Goal: Task Accomplishment & Management: Complete application form

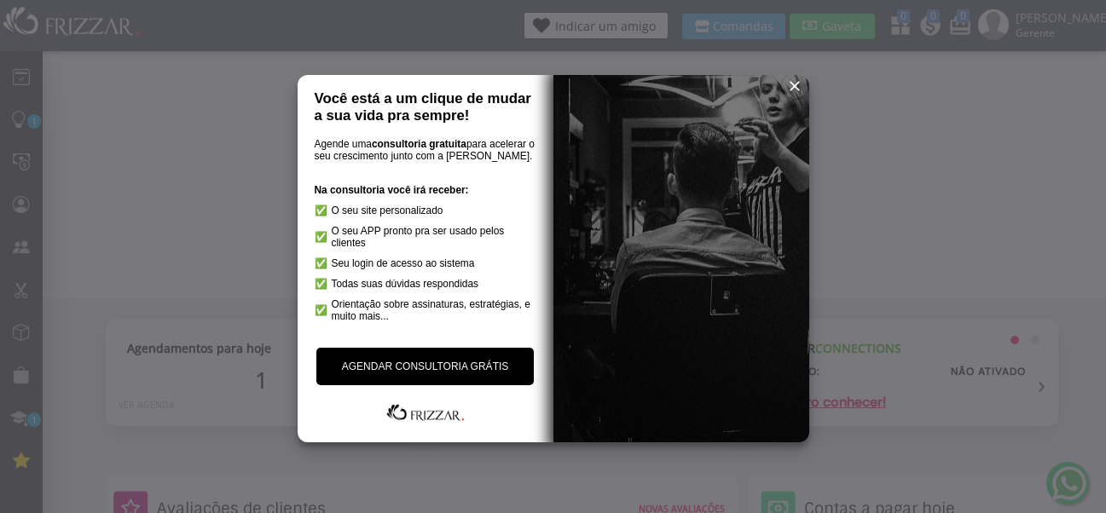
click at [800, 84] on span "reset" at bounding box center [794, 86] width 17 height 17
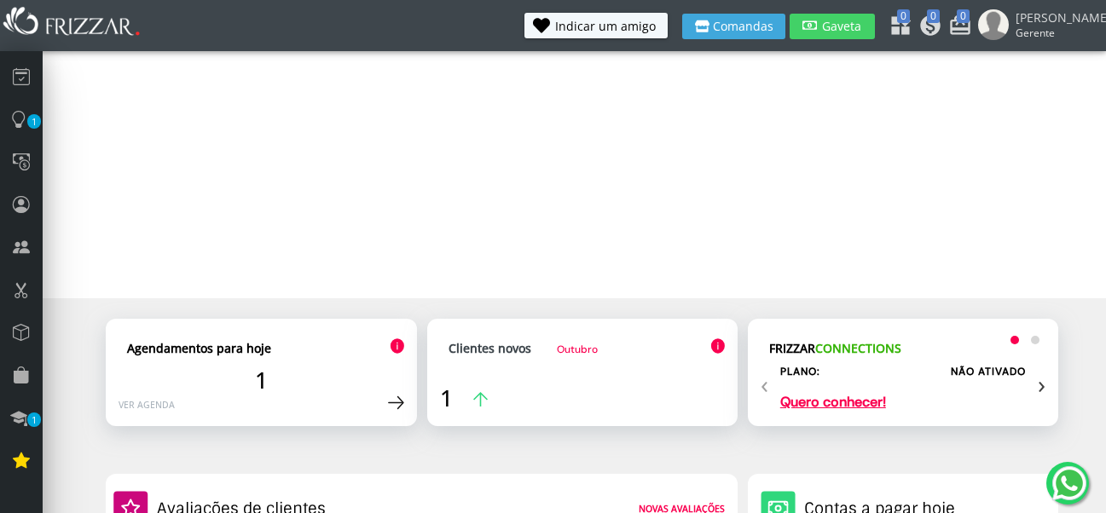
click at [580, 349] on span "Outubro" at bounding box center [577, 350] width 41 height 14
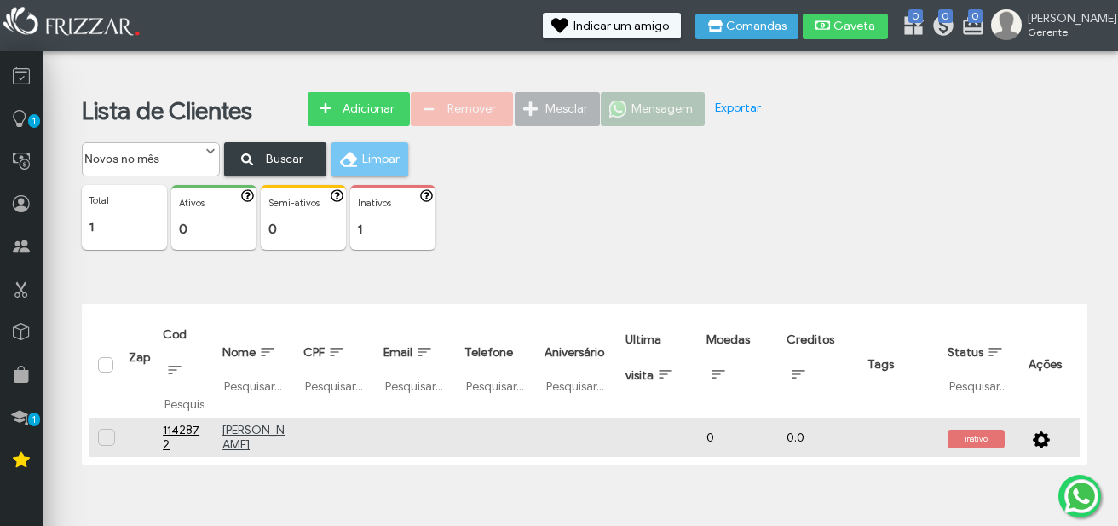
click at [981, 442] on span "inativo" at bounding box center [976, 439] width 57 height 19
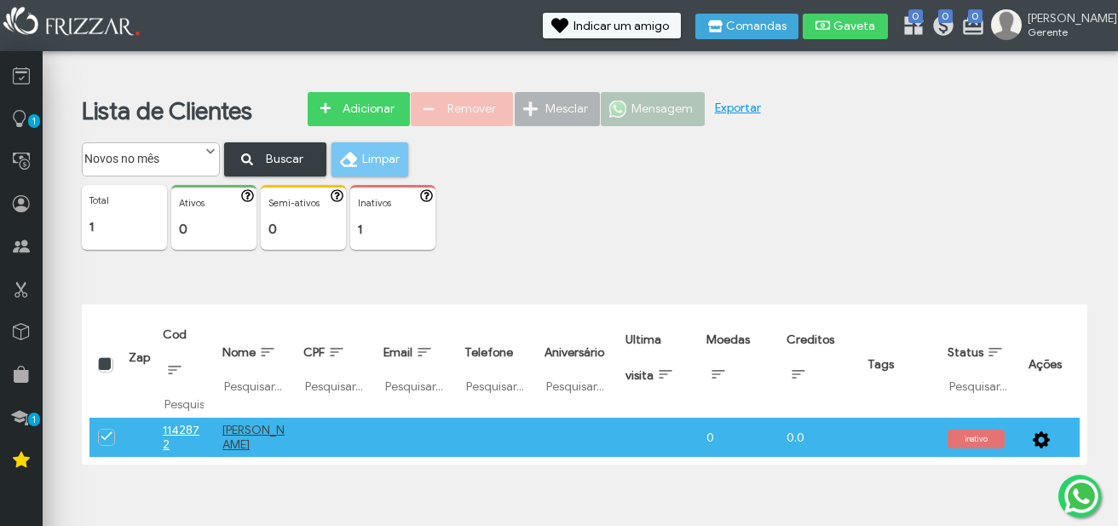
click at [981, 441] on span "inativo" at bounding box center [976, 439] width 57 height 19
click at [1039, 436] on span "button" at bounding box center [1041, 437] width 17 height 17
click at [711, 445] on td "0" at bounding box center [738, 437] width 81 height 39
click at [105, 442] on span at bounding box center [107, 436] width 17 height 17
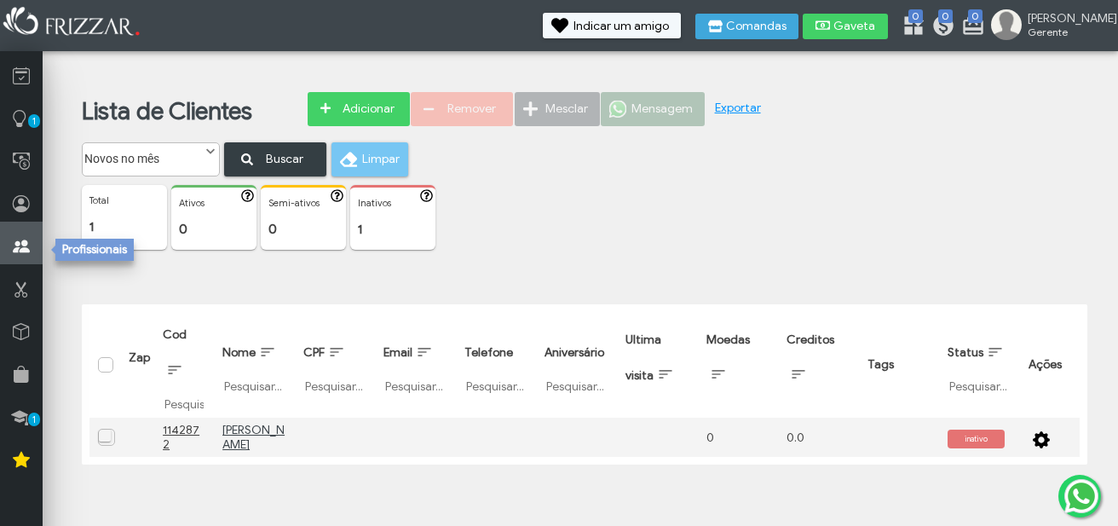
click at [26, 246] on icon at bounding box center [21, 246] width 17 height 21
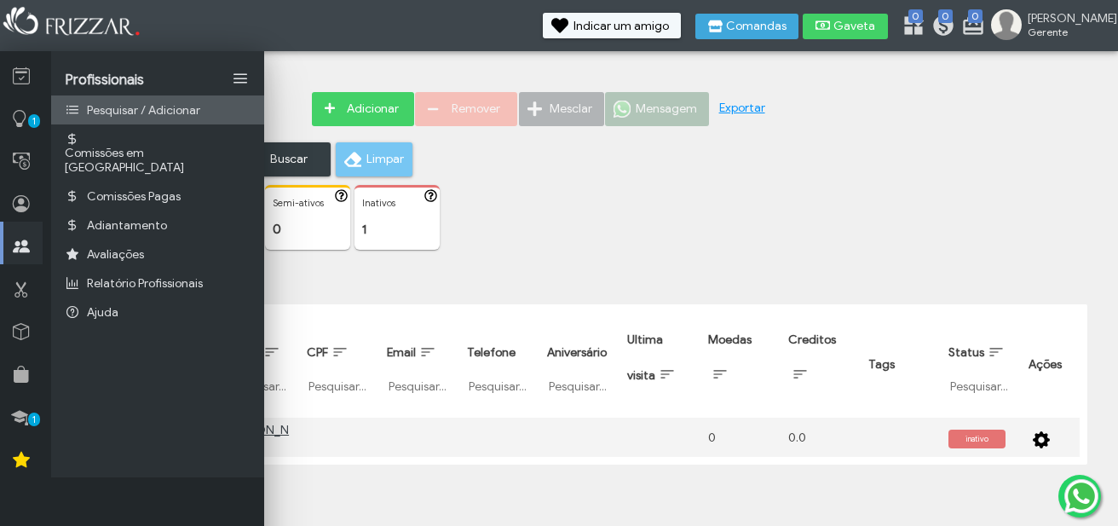
click at [145, 109] on span "Pesquisar / Adicionar" at bounding box center [143, 110] width 113 height 14
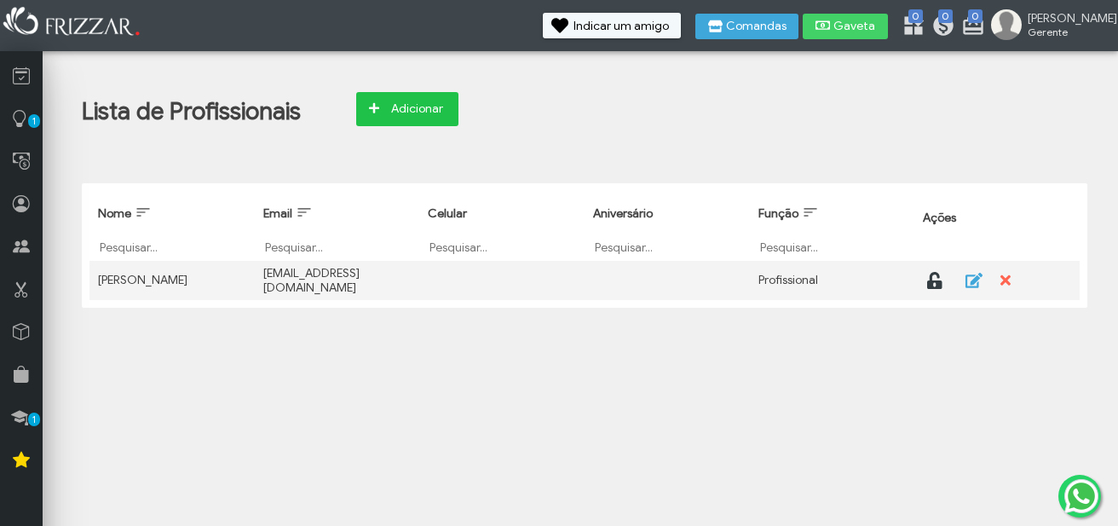
click at [413, 113] on span "Adicionar" at bounding box center [417, 109] width 60 height 26
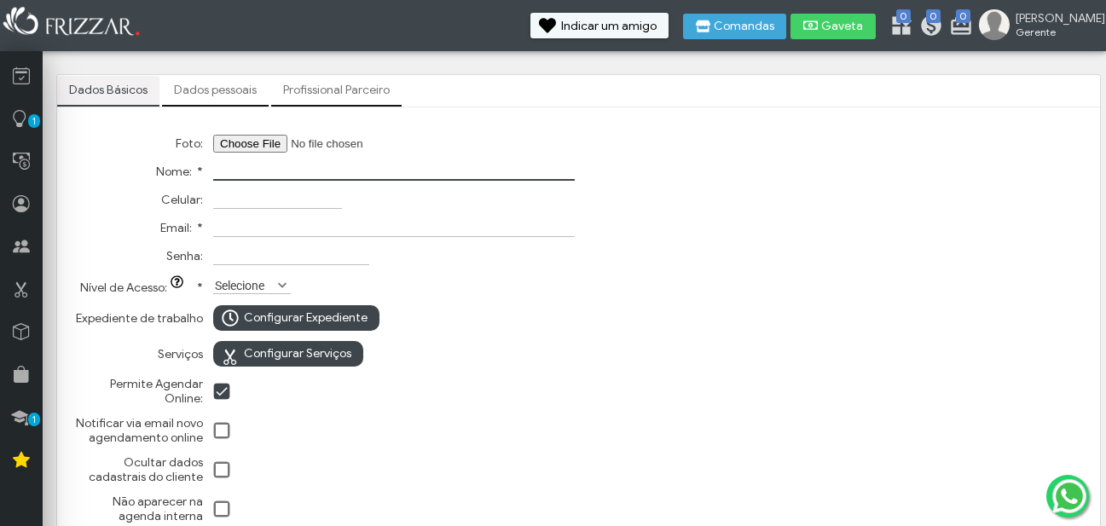
click at [270, 169] on input "Nome: *" at bounding box center [393, 172] width 361 height 18
click at [261, 176] on input "Nome: *" at bounding box center [393, 172] width 361 height 18
type input "Daniel Amorim"
click at [220, 198] on input "Celular:" at bounding box center [277, 200] width 129 height 18
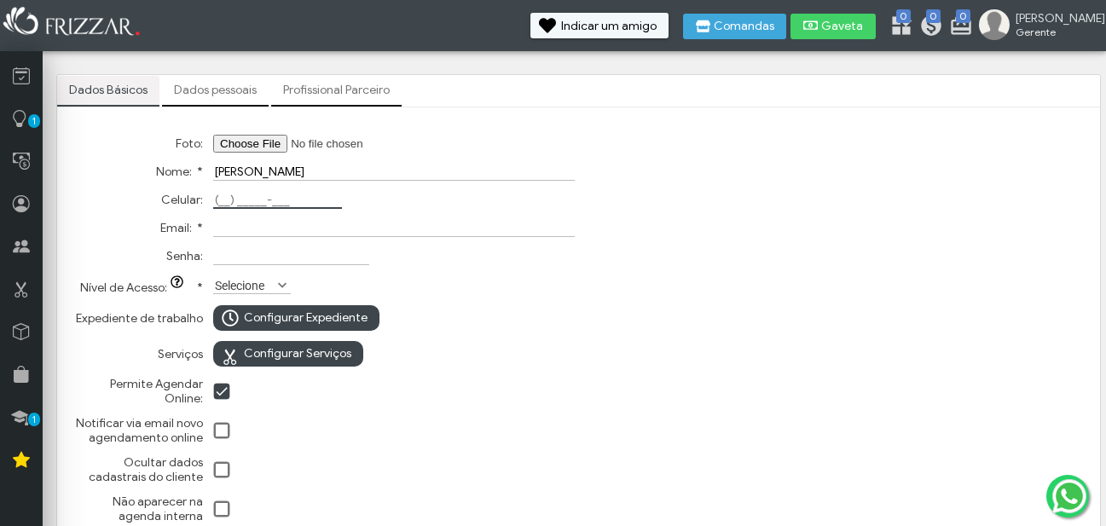
scroll to position [42, 0]
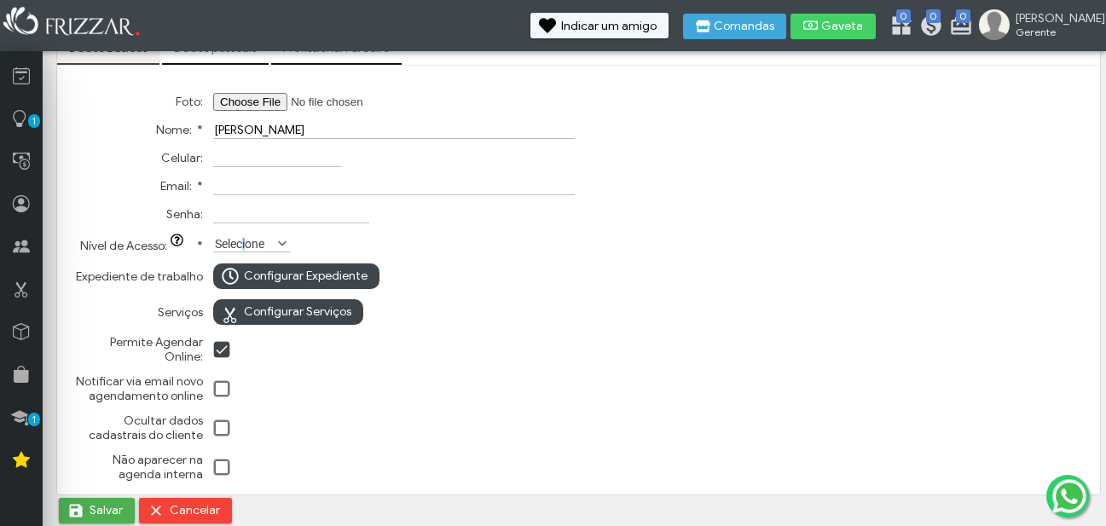
click at [246, 237] on label "Selecione" at bounding box center [244, 243] width 62 height 16
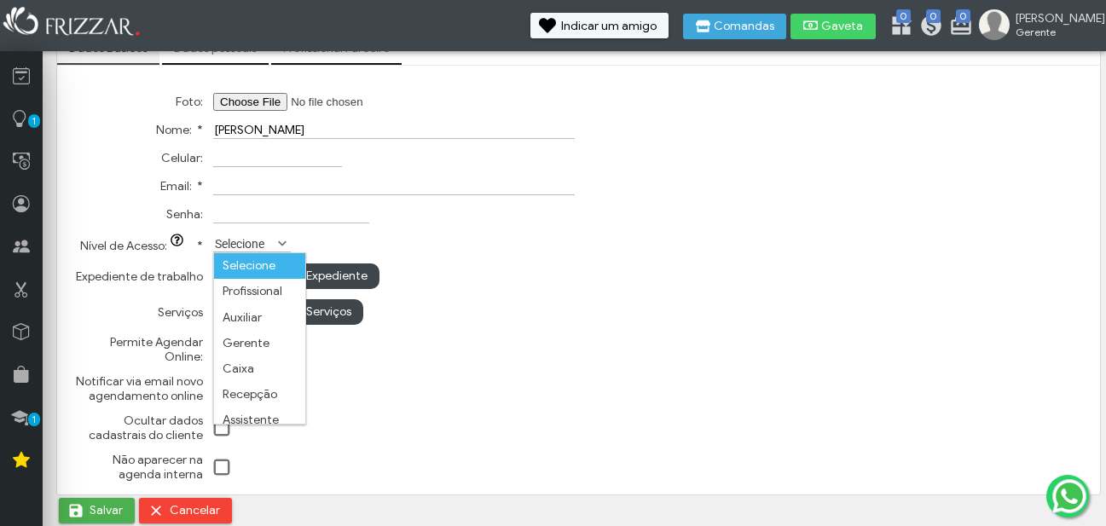
scroll to position [9, 76]
click at [269, 291] on li "Profissional" at bounding box center [259, 292] width 91 height 26
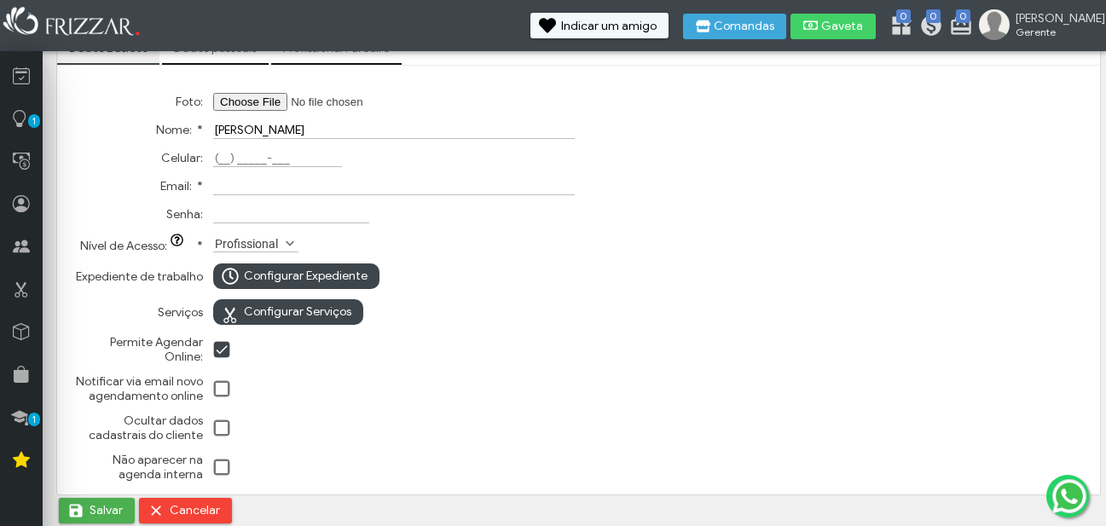
click at [224, 153] on input "Celular:" at bounding box center [277, 158] width 129 height 18
type input "(38) 99828-8777"
click at [264, 182] on input "Email: *" at bounding box center [393, 186] width 361 height 18
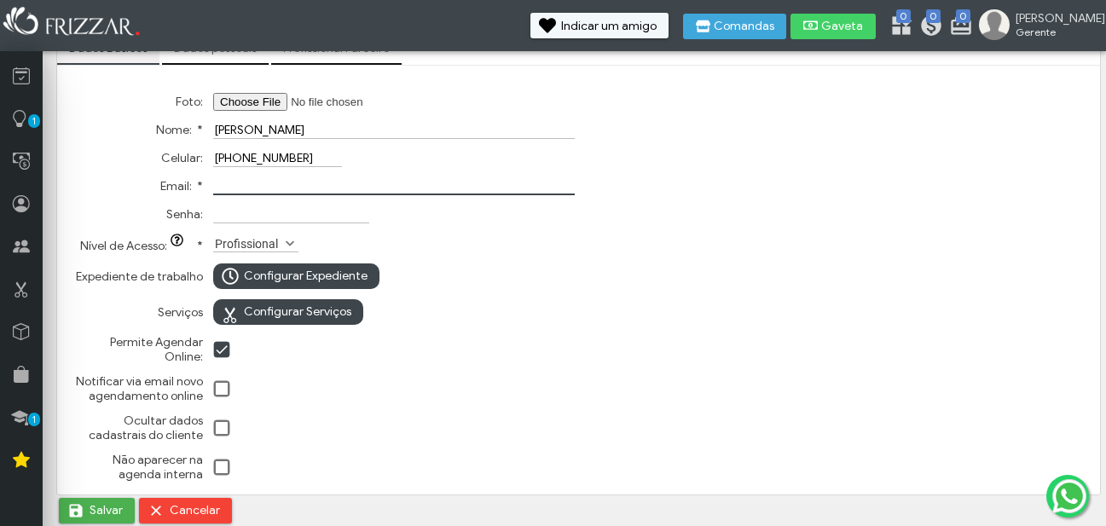
click at [258, 241] on label "Profissional" at bounding box center [248, 243] width 70 height 16
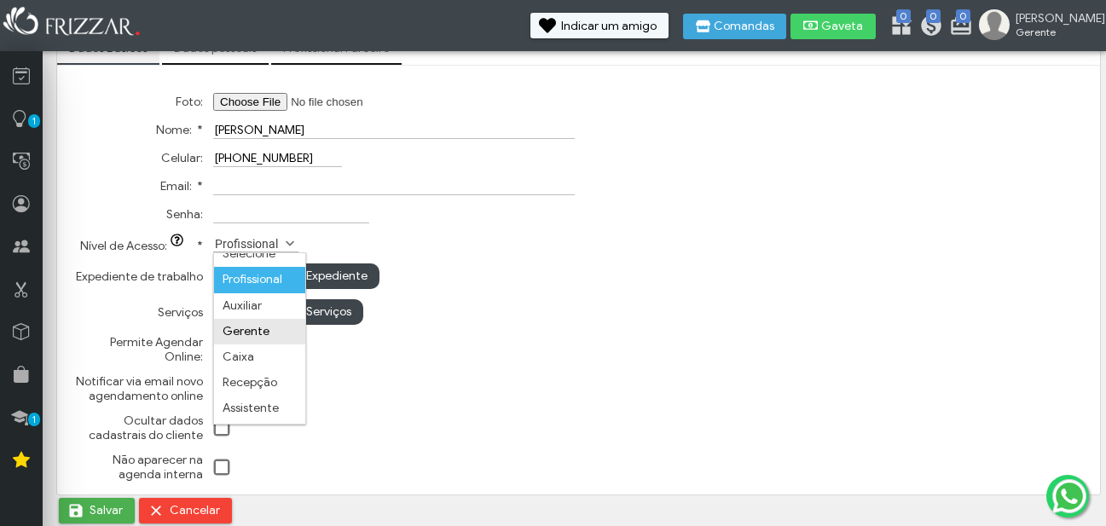
scroll to position [0, 0]
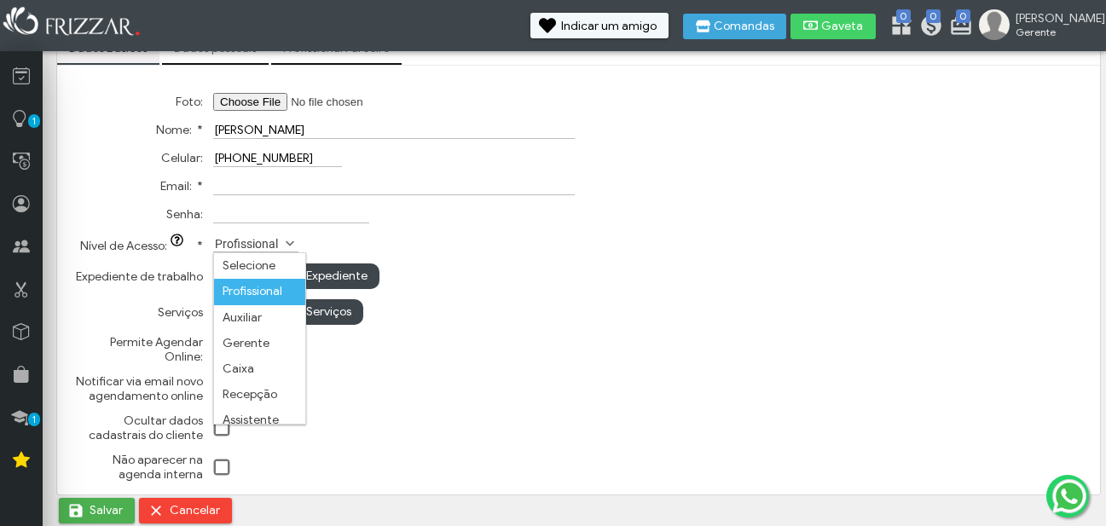
click at [274, 285] on li "Profissional" at bounding box center [259, 292] width 91 height 26
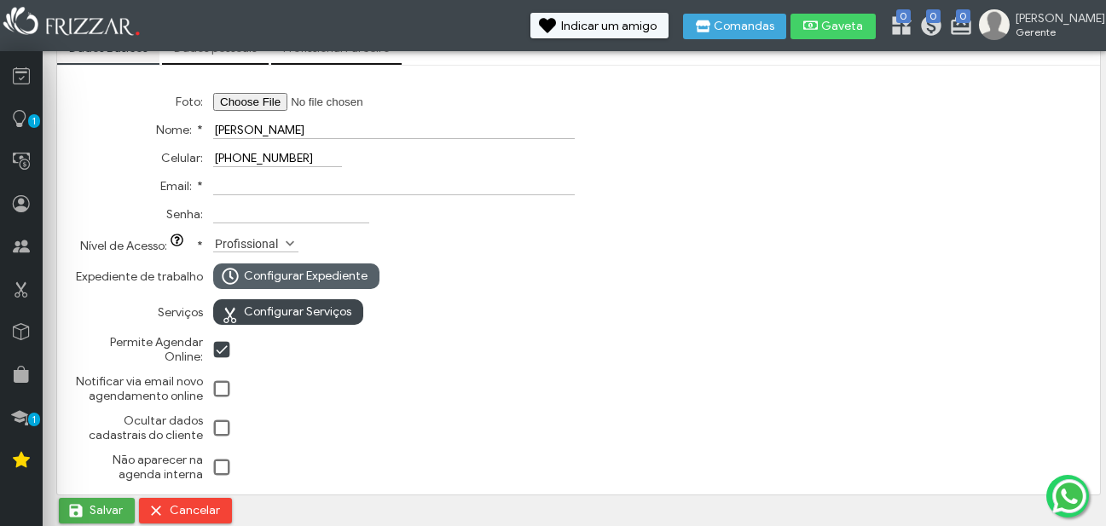
click at [286, 277] on span "Configurar Expediente" at bounding box center [306, 276] width 124 height 26
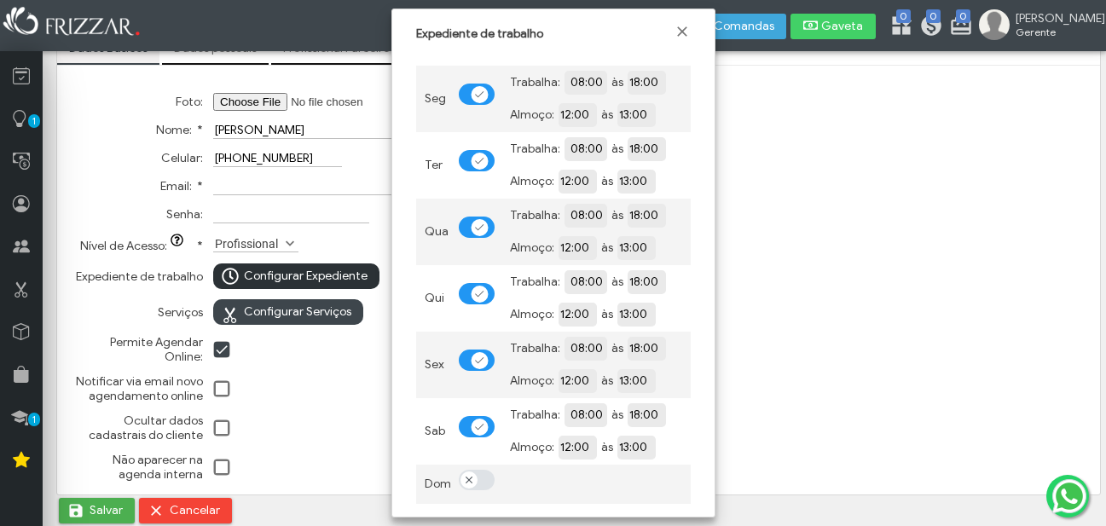
scroll to position [10, 9]
click at [573, 108] on input "12:00" at bounding box center [636, 114] width 156 height 16
type input "11:00"
click at [762, 159] on div "Foto: Nome: * Daniel Amorim Celular: (38) 99828-8777 Email: * Senha: Nível de A…" at bounding box center [578, 279] width 1019 height 415
click at [578, 188] on input "12:00" at bounding box center [636, 180] width 156 height 17
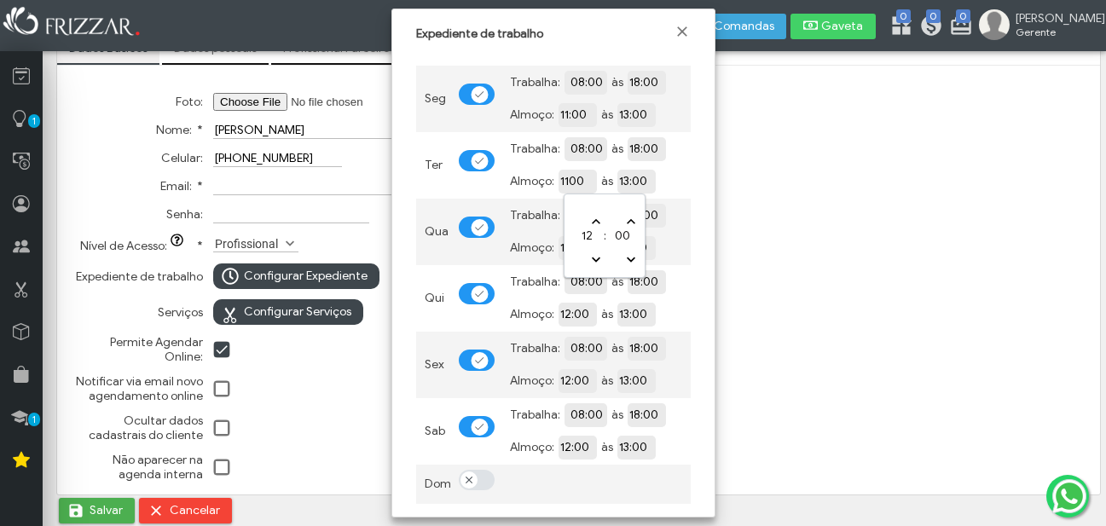
type input "1100"
click at [740, 188] on div "Foto: Nome: * Daniel Amorim Celular: (38) 99828-8777 Email: * Senha: Nível de A…" at bounding box center [578, 279] width 1019 height 415
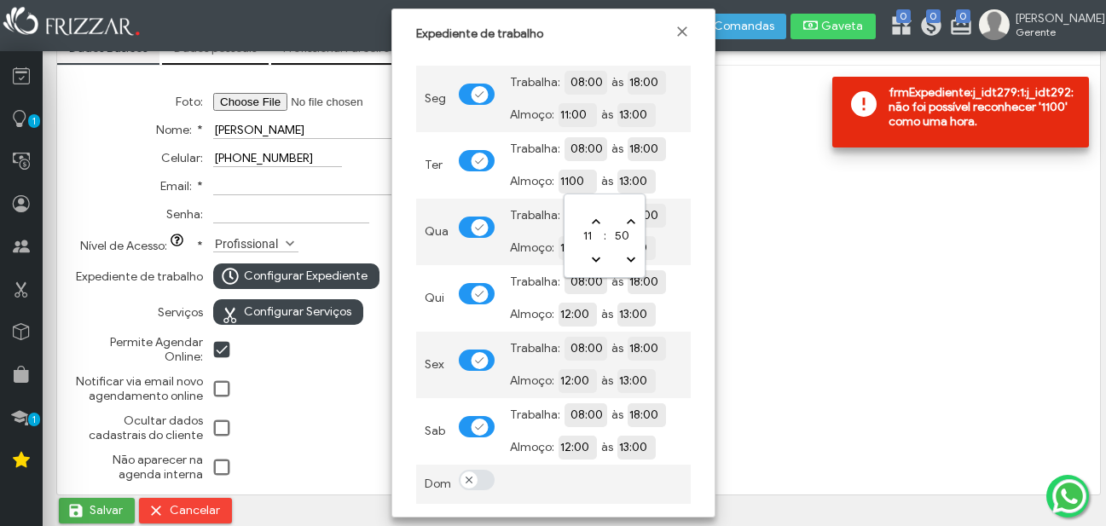
click at [572, 180] on input "1100" at bounding box center [636, 180] width 156 height 16
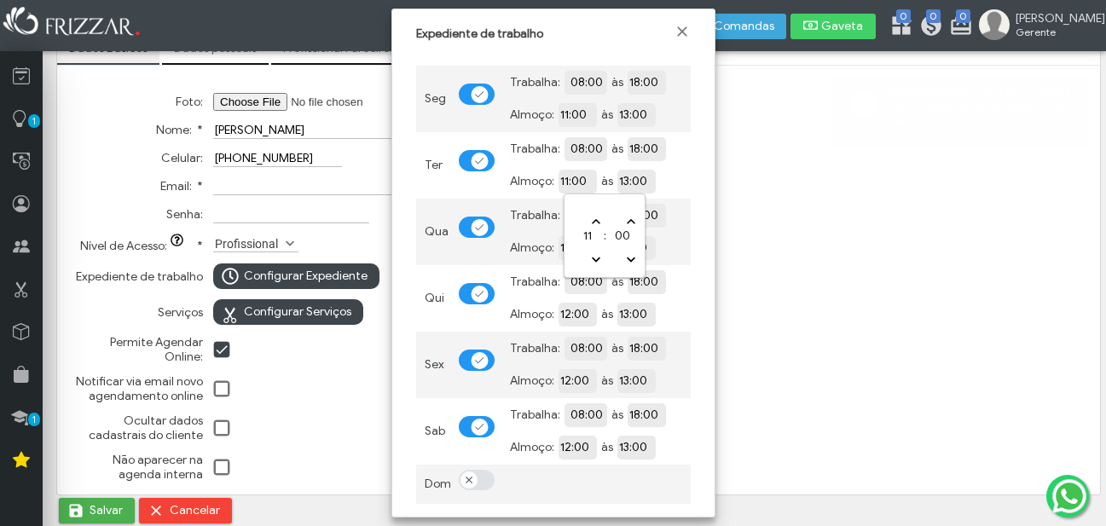
type input "11:00"
click at [588, 148] on input "08:00" at bounding box center [647, 148] width 156 height 16
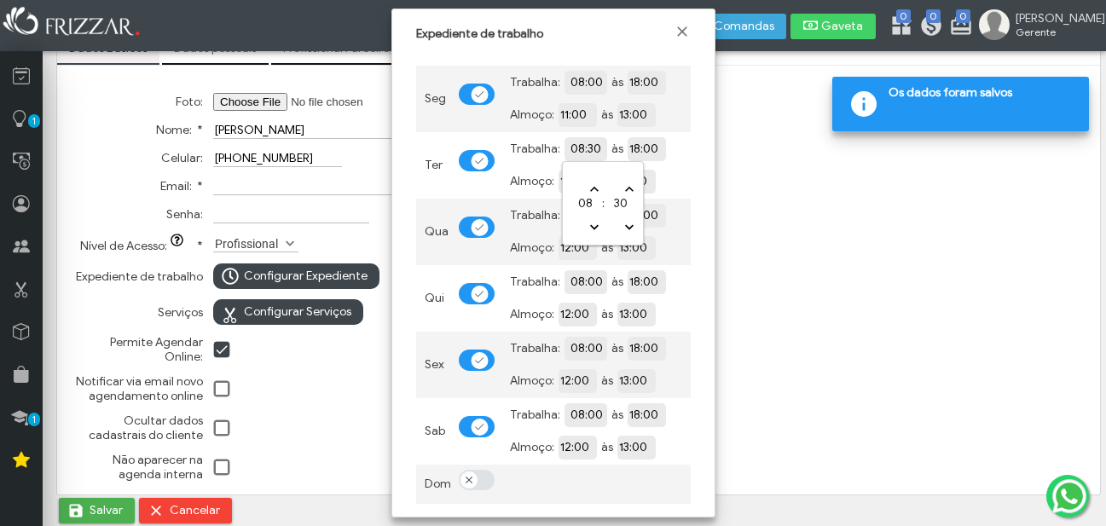
type input "08:30"
click at [590, 83] on input "08:00" at bounding box center [647, 81] width 156 height 16
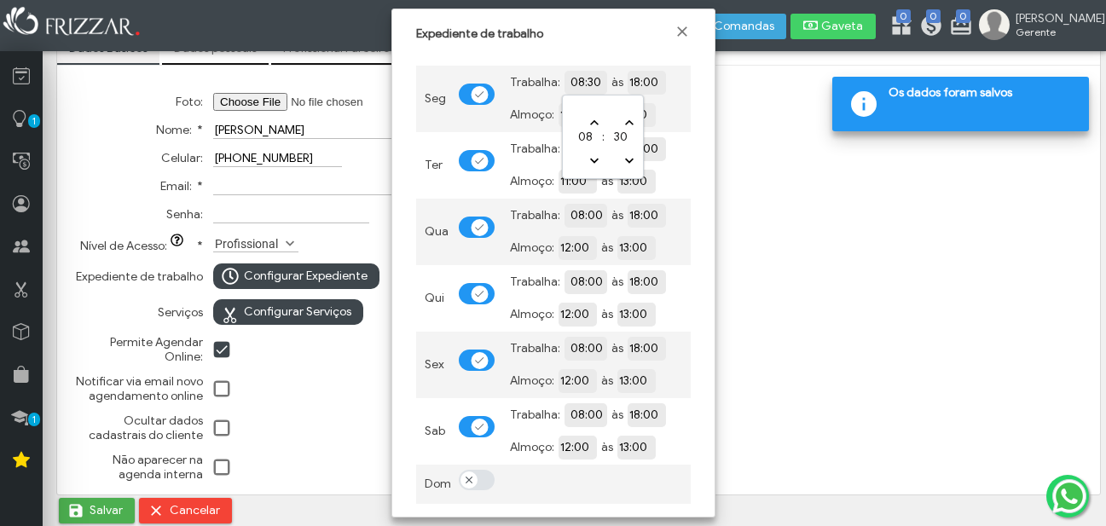
type input "08:30"
click at [793, 142] on div "Foto: Nome: * Daniel Amorim Celular: (38) 99828-8777 Email: * Senha: Nível de A…" at bounding box center [578, 279] width 1019 height 415
click at [591, 211] on input "08:00" at bounding box center [647, 214] width 156 height 17
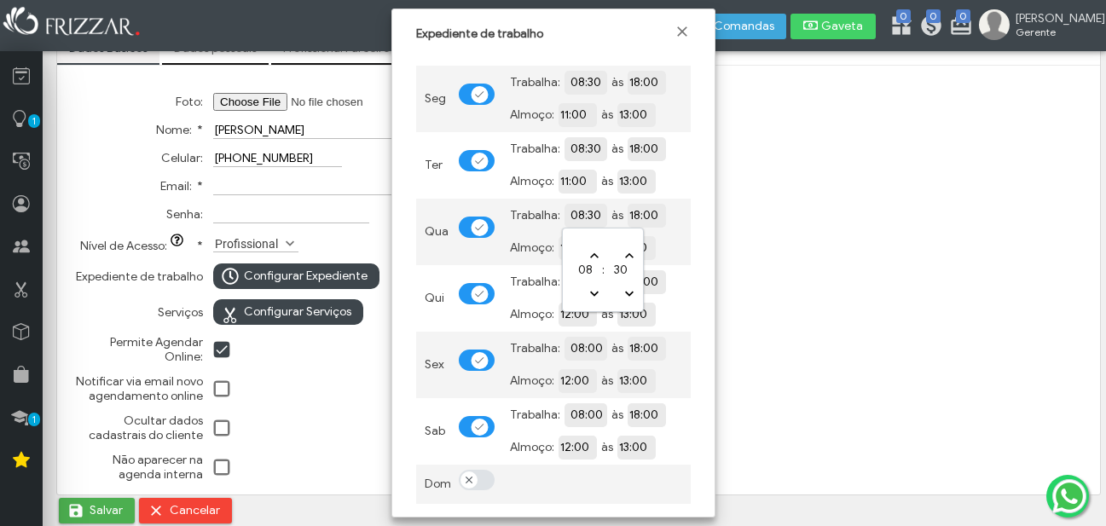
type input "08:30"
click at [772, 207] on div "Foto: Nome: * Daniel Amorim Celular: (38) 99828-8777 Email: * Senha: Nível de A…" at bounding box center [578, 279] width 1019 height 415
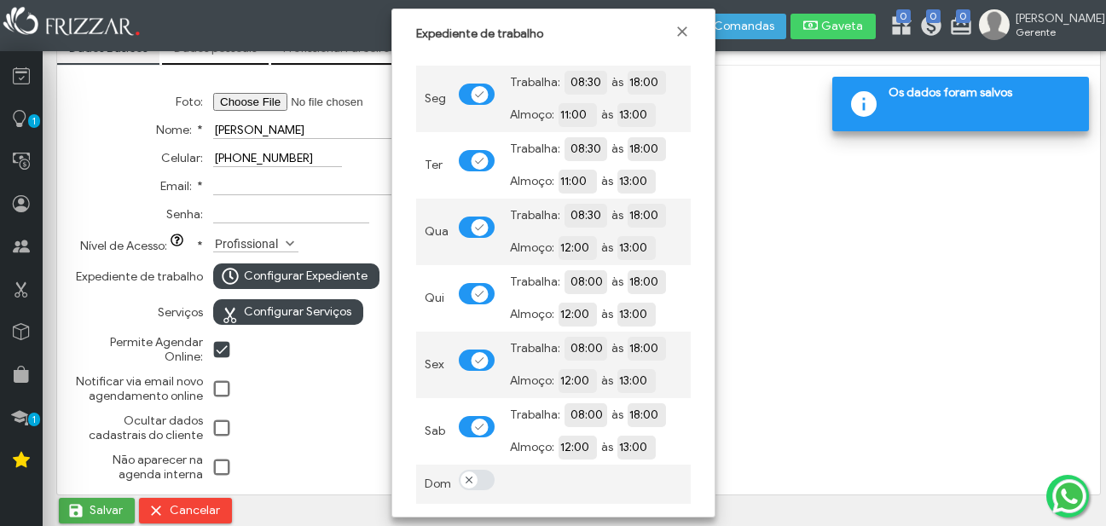
click at [575, 248] on input "12:00" at bounding box center [636, 247] width 156 height 17
type input "11:00"
click at [795, 212] on div "Foto: Nome: * Daniel Amorim Celular: (38) 99828-8777 Email: * Senha: Nível de A…" at bounding box center [578, 279] width 1019 height 415
click at [593, 280] on input "08:00" at bounding box center [647, 281] width 156 height 17
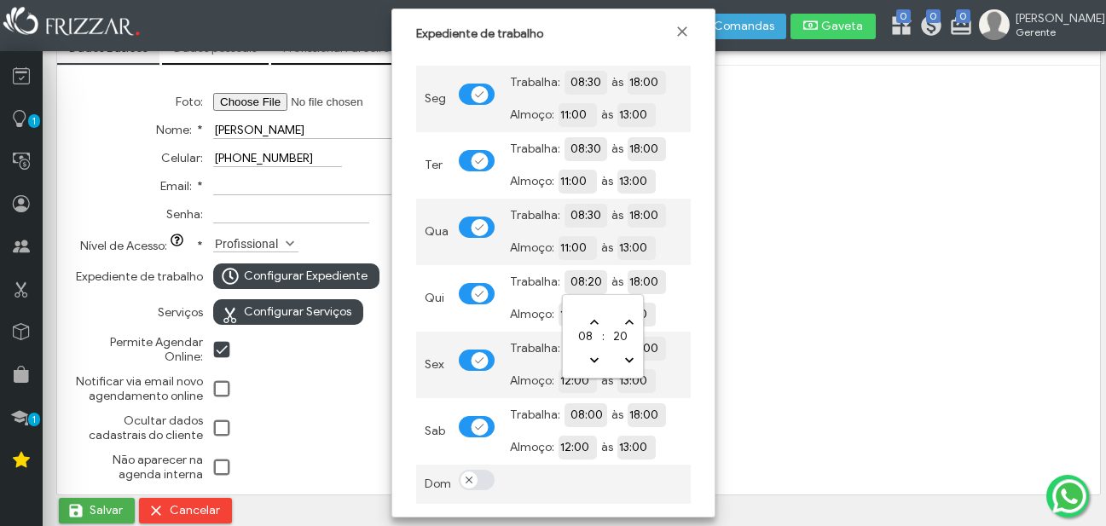
type input "08:20"
click at [587, 207] on input "08:30" at bounding box center [647, 214] width 156 height 17
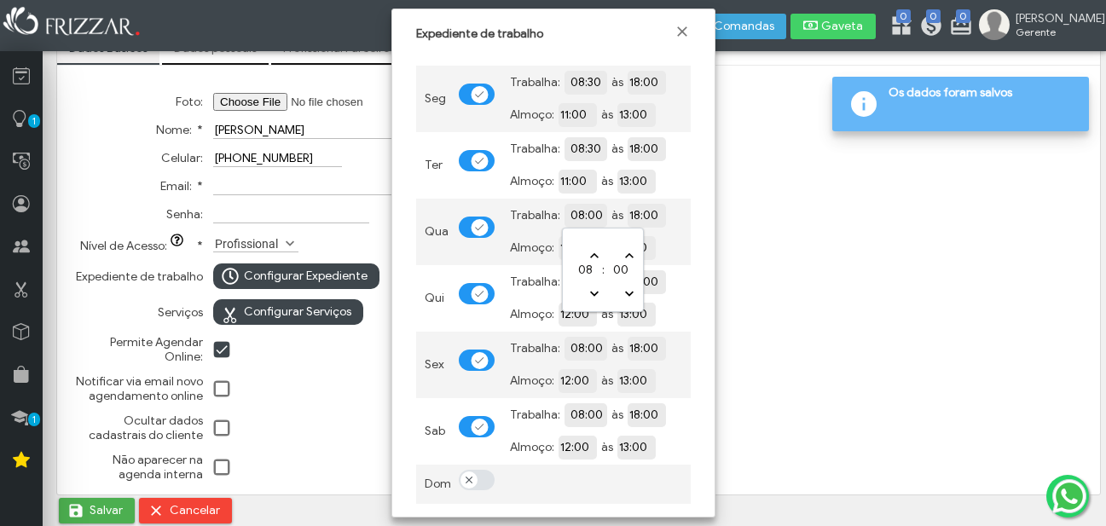
type input "08:00"
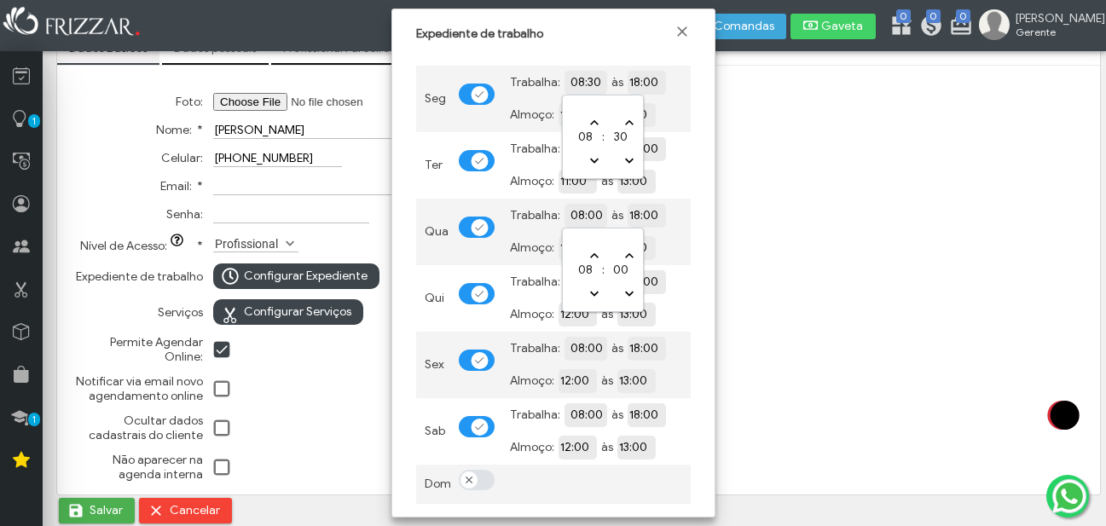
click at [590, 83] on input "08:30" at bounding box center [647, 81] width 156 height 16
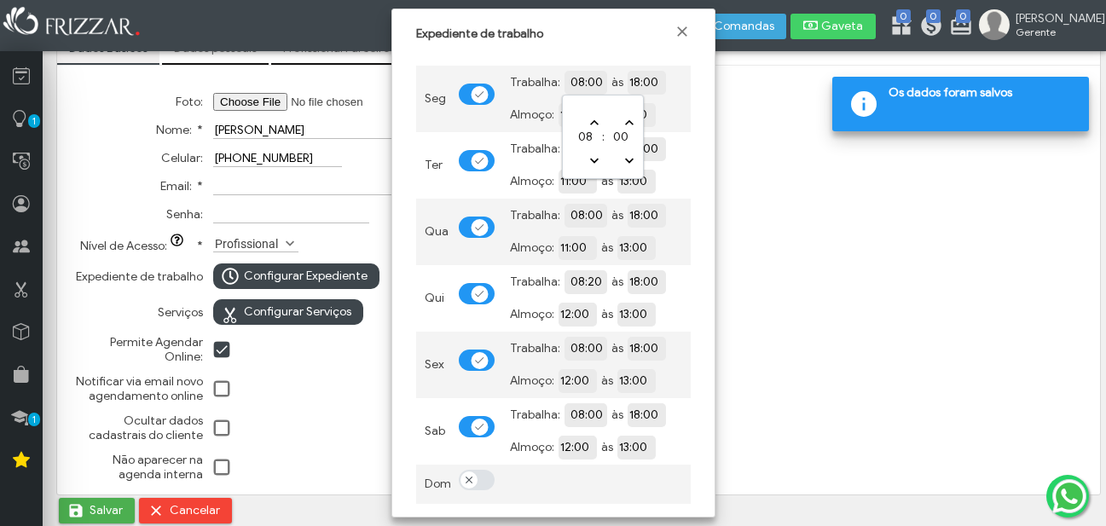
type input "08:00"
click at [689, 152] on input "18:00" at bounding box center [705, 148] width 156 height 16
click at [714, 193] on div "Expediente de trabalho Seg Trabalha: 08:00 às 18:00 Almoço: 11:00 às 13:00 Ter …" at bounding box center [553, 263] width 324 height 509
click at [593, 280] on input "08:20" at bounding box center [647, 281] width 156 height 17
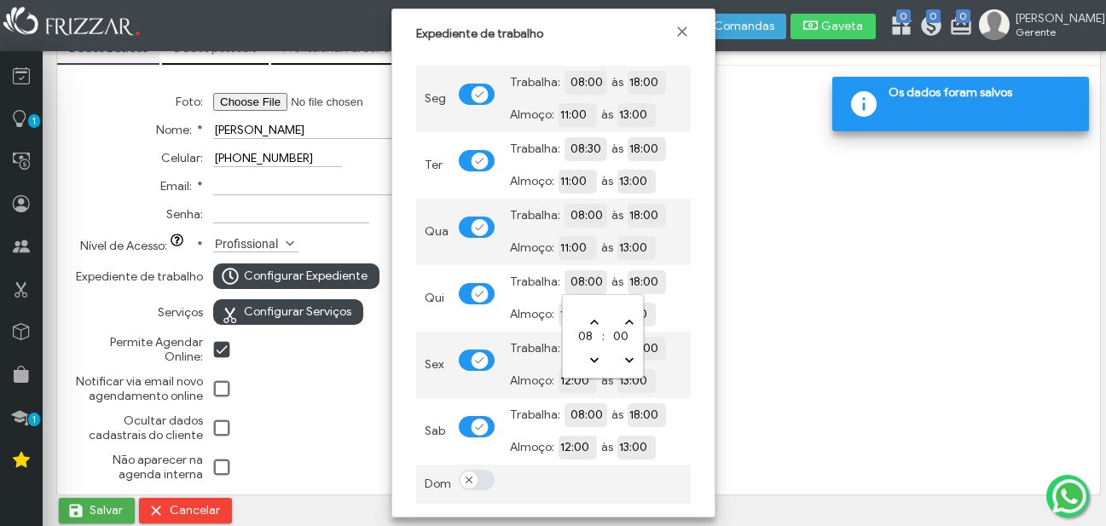
type input "08:00"
click at [754, 278] on div "Foto: Nome: * Daniel Amorim Celular: (38) 99828-8777 Email: * Senha: Nível de A…" at bounding box center [578, 279] width 1019 height 415
click at [573, 303] on span "12:00" at bounding box center [577, 315] width 38 height 24
type input "11:00"
click at [757, 297] on div "Foto: Nome: * Daniel Amorim Celular: (38) 99828-8777 Email: * Senha: Nível de A…" at bounding box center [578, 279] width 1019 height 415
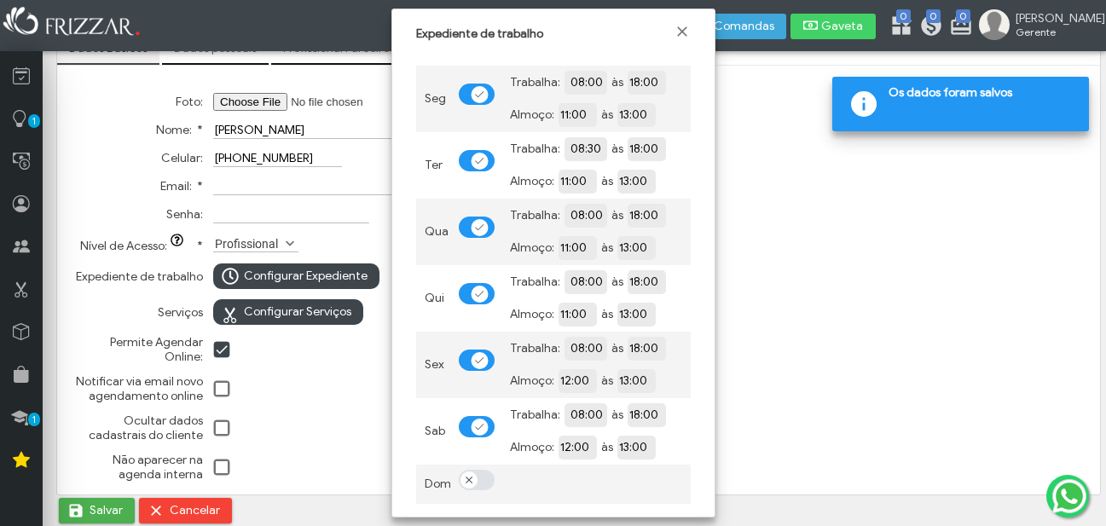
click at [573, 372] on input "12:00" at bounding box center [636, 380] width 156 height 17
type input "11:00"
click at [771, 331] on div "Foto: Nome: * Daniel Amorim Celular: (38) 99828-8777 Email: * Senha: Nível de A…" at bounding box center [578, 279] width 1019 height 415
click at [575, 440] on input "12:00" at bounding box center [636, 446] width 156 height 16
type input "11:00"
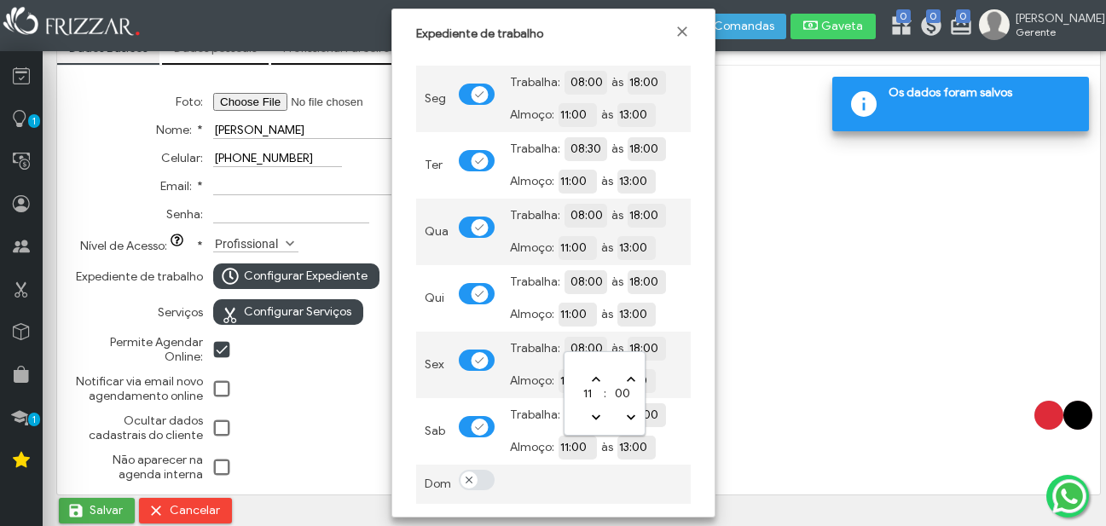
click at [815, 340] on div "Foto: Nome: * Daniel Amorim Celular: (38) 99828-8777 Email: * Senha: Nível de A…" at bounding box center [578, 279] width 1019 height 415
click at [836, 414] on div "Foto: Nome: * Daniel Amorim Celular: (38) 99828-8777 Email: * Senha: Nível de A…" at bounding box center [578, 279] width 1019 height 415
click at [679, 27] on span "Fechar" at bounding box center [681, 31] width 17 height 17
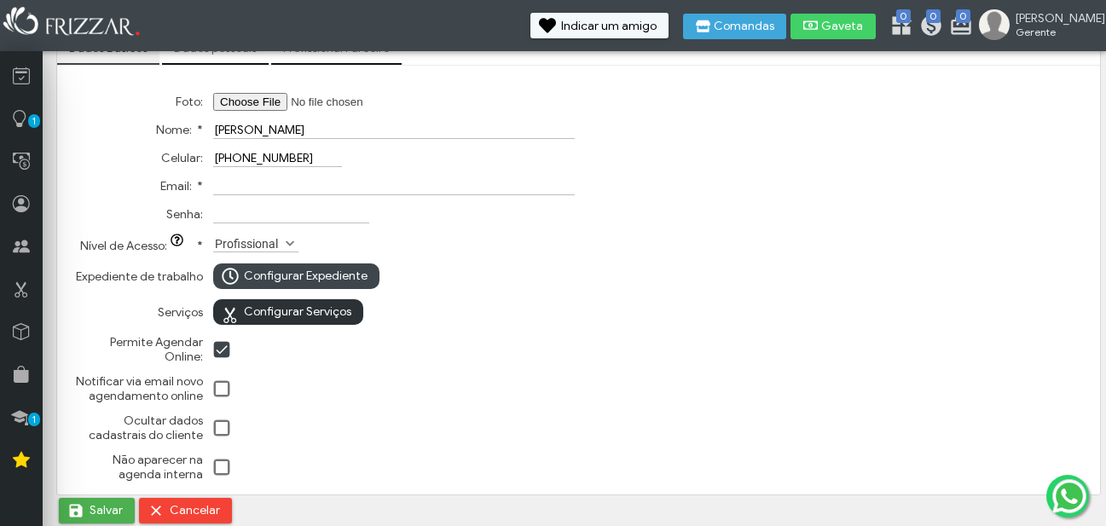
click at [259, 308] on span "Configurar Serviços" at bounding box center [297, 312] width 107 height 26
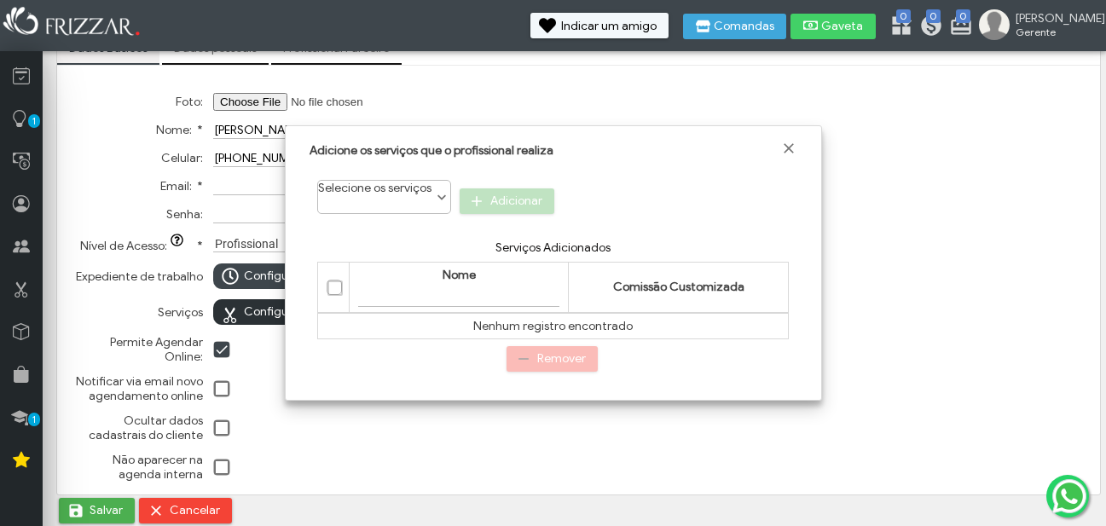
scroll to position [9, 76]
click at [598, 292] on th "Comissão Customizada" at bounding box center [679, 287] width 220 height 50
click at [366, 198] on ul "Selecione os serviços" at bounding box center [384, 191] width 132 height 20
click at [370, 203] on div "Corte Selecione os serviços" at bounding box center [384, 197] width 134 height 34
click at [484, 202] on div "Corte Selecione os serviços Adicionar" at bounding box center [553, 198] width 488 height 53
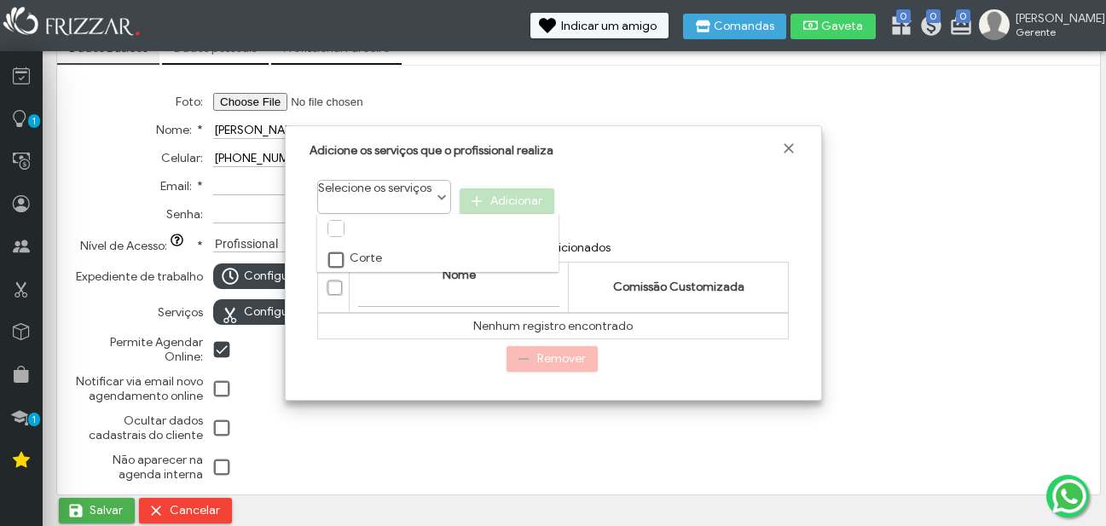
click at [449, 187] on div at bounding box center [441, 189] width 17 height 17
click at [339, 260] on span at bounding box center [336, 260] width 17 height 17
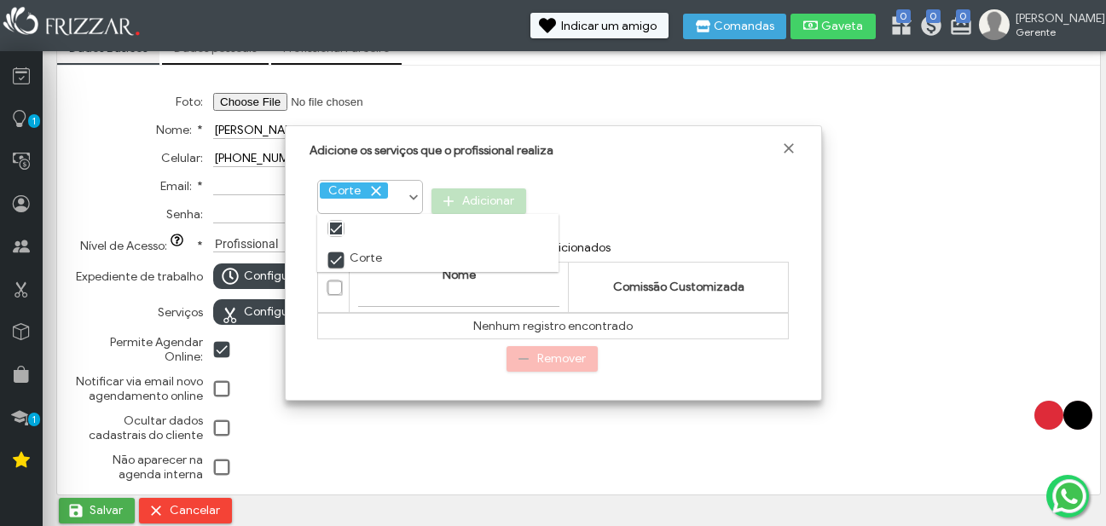
scroll to position [9, 9]
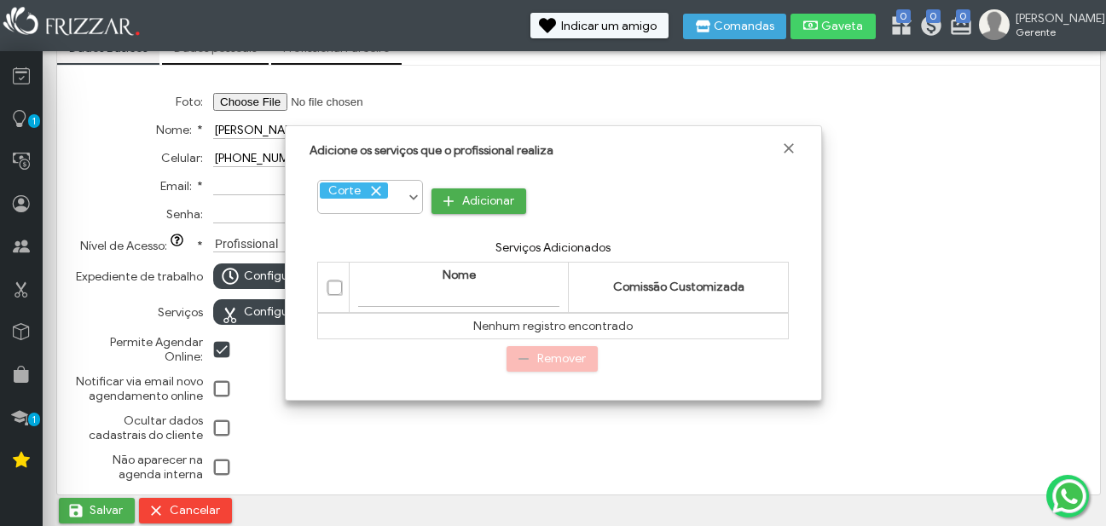
click at [381, 193] on span at bounding box center [375, 190] width 17 height 17
click at [788, 146] on span "Fechar" at bounding box center [788, 148] width 17 height 17
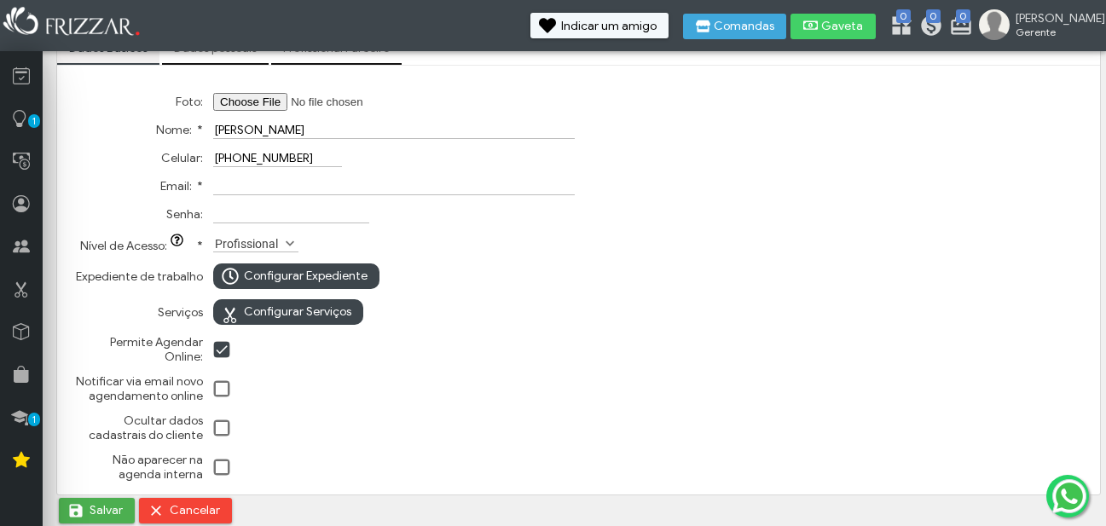
click at [215, 386] on span at bounding box center [222, 389] width 17 height 17
click at [236, 186] on input "Email: *" at bounding box center [393, 186] width 361 height 18
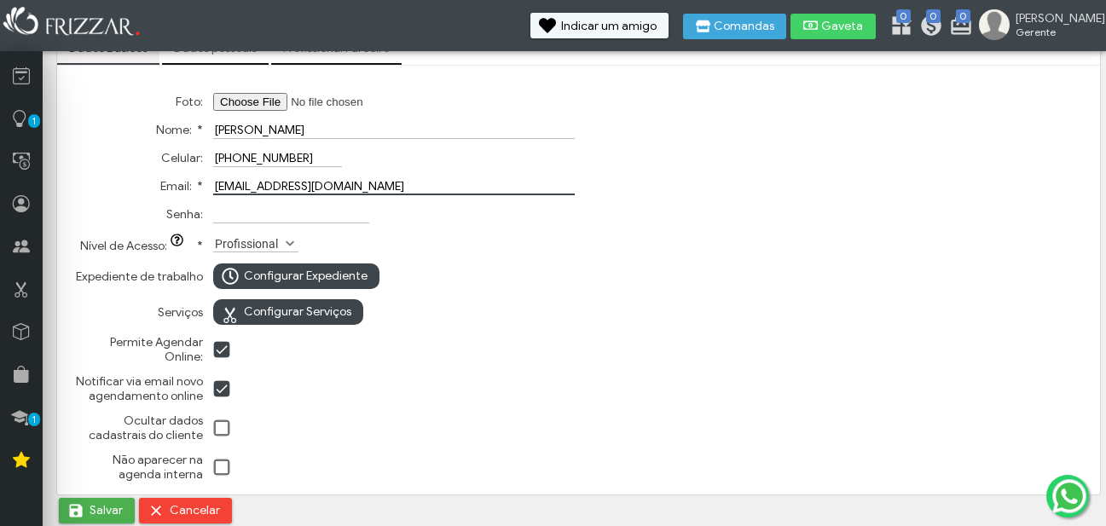
type input "peubarber251@gmail.com"
click at [251, 210] on input "Senha:" at bounding box center [291, 214] width 156 height 18
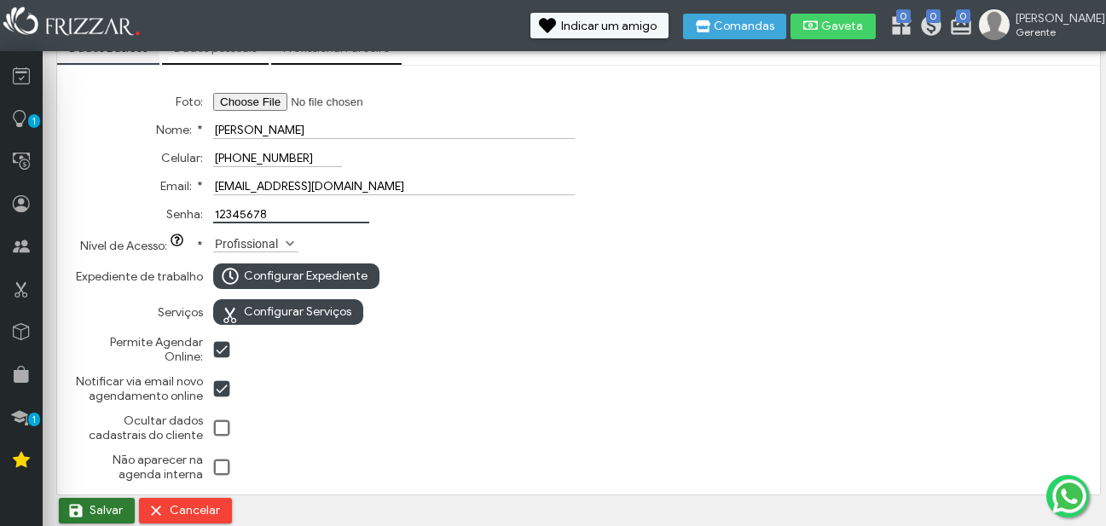
type input "12345678"
click at [114, 504] on span "Salvar" at bounding box center [106, 511] width 33 height 26
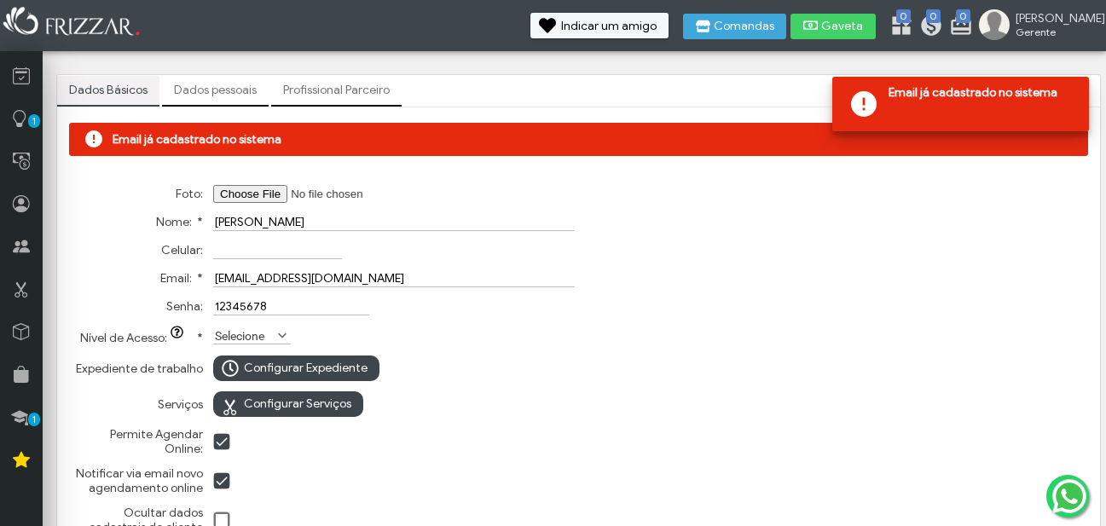
click at [300, 271] on input "peubarber251@gmail.com" at bounding box center [393, 278] width 361 height 18
click at [300, 270] on input "peubarber251@gmail.com" at bounding box center [393, 278] width 361 height 18
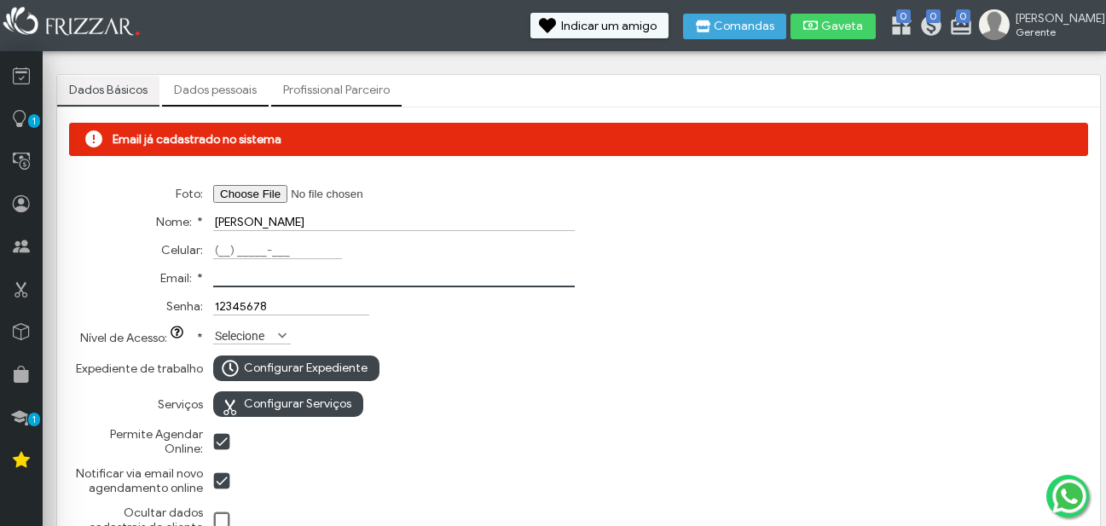
click at [225, 242] on input "Celular:" at bounding box center [277, 250] width 129 height 18
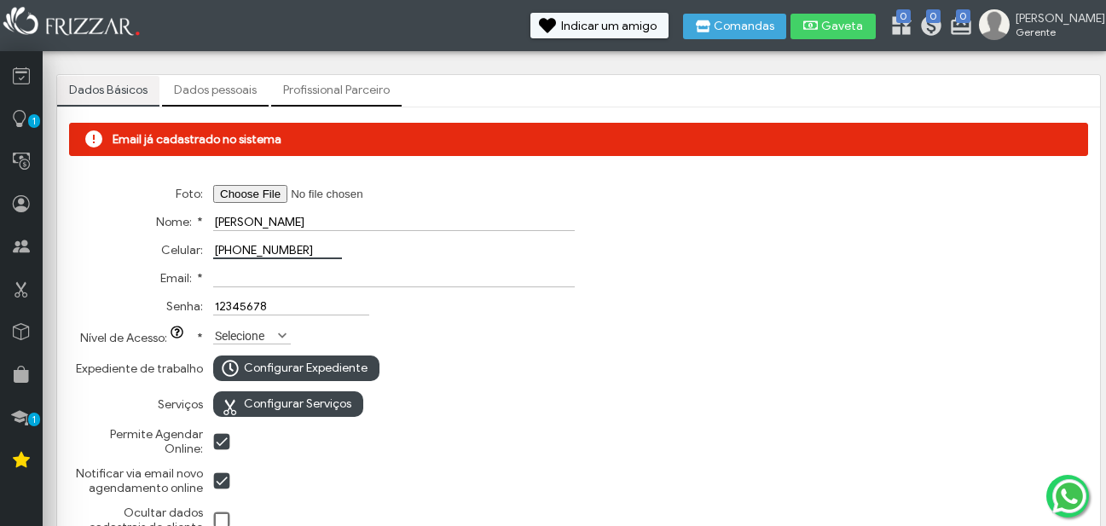
type input "(38) 99828-8777"
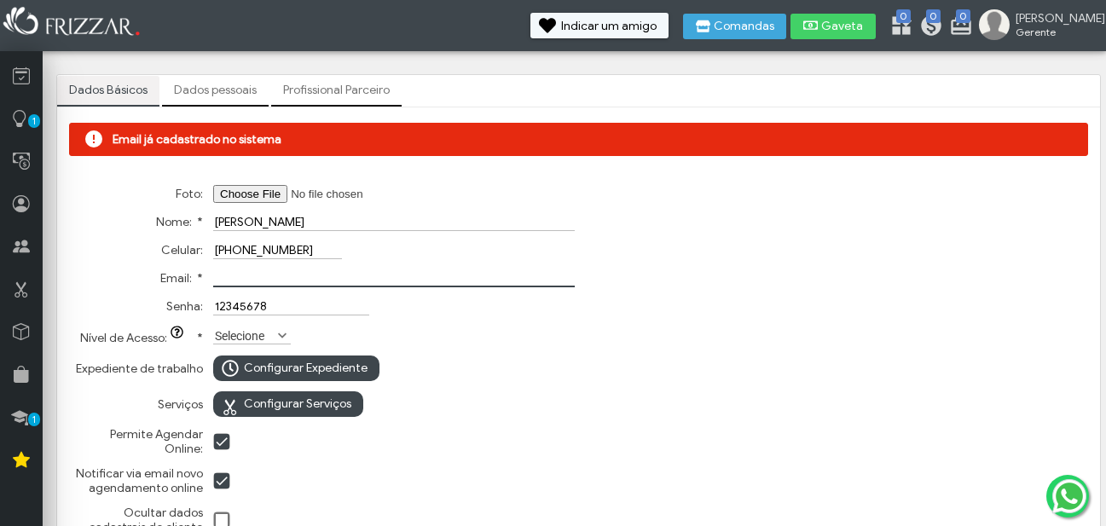
click at [239, 271] on input "Email: *" at bounding box center [393, 278] width 361 height 18
drag, startPoint x: 264, startPoint y: 331, endPoint x: 257, endPoint y: 336, distance: 9.2
click at [265, 331] on label "Selecione" at bounding box center [244, 335] width 62 height 16
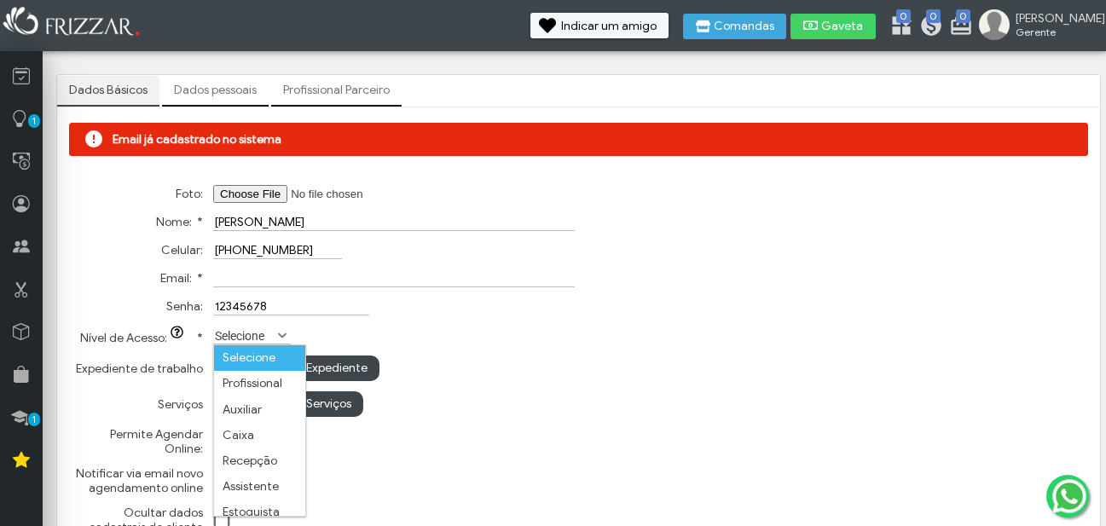
scroll to position [9, 76]
click at [252, 379] on li "Profissional" at bounding box center [259, 384] width 91 height 26
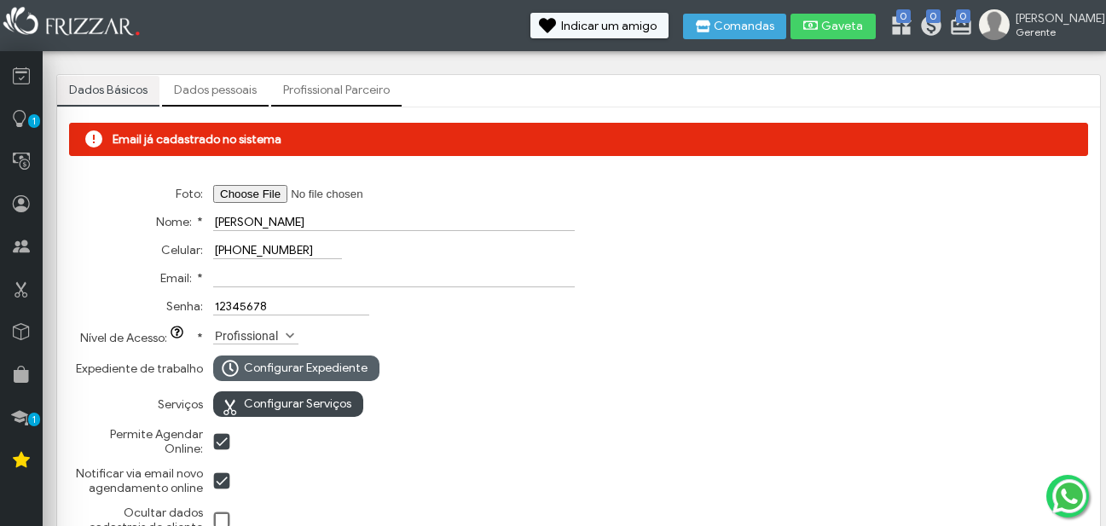
click at [263, 371] on span "Configurar Expediente" at bounding box center [306, 368] width 124 height 26
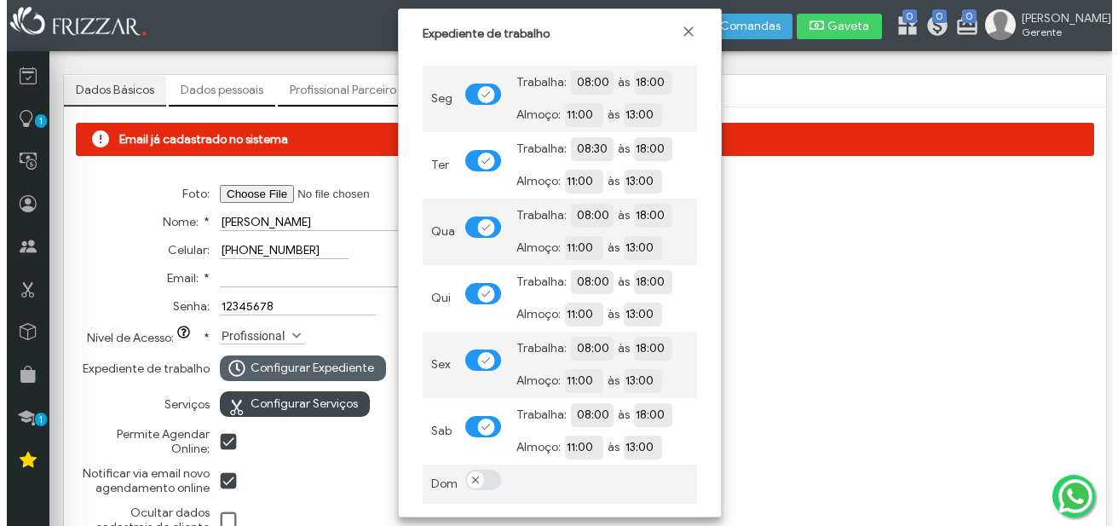
scroll to position [10, 9]
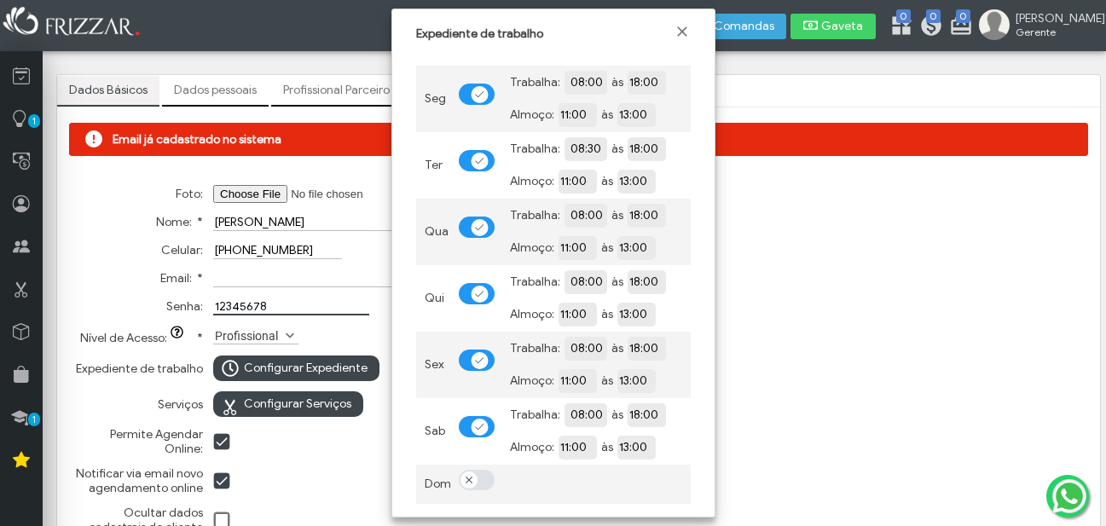
click at [309, 305] on input "12345678" at bounding box center [291, 306] width 156 height 18
click at [299, 287] on input "Email: *" at bounding box center [393, 278] width 361 height 18
click at [902, 365] on div "Email já cadastrado no sistema Foto: Nome: * Daniel Amorim Celular: (38) 99828-…" at bounding box center [578, 351] width 1019 height 457
click at [685, 28] on span "Fechar" at bounding box center [681, 31] width 17 height 17
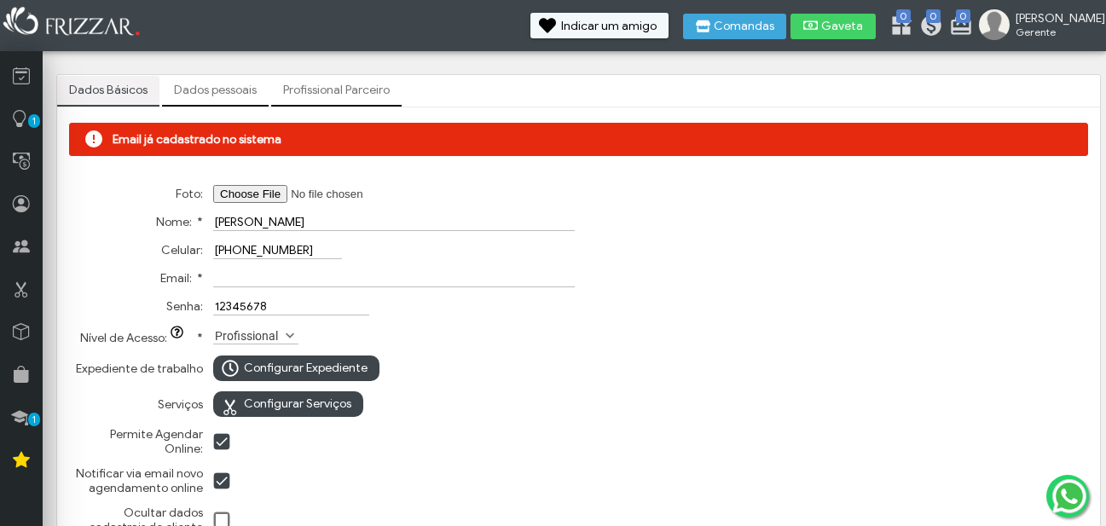
click at [1009, 23] on img at bounding box center [994, 24] width 31 height 31
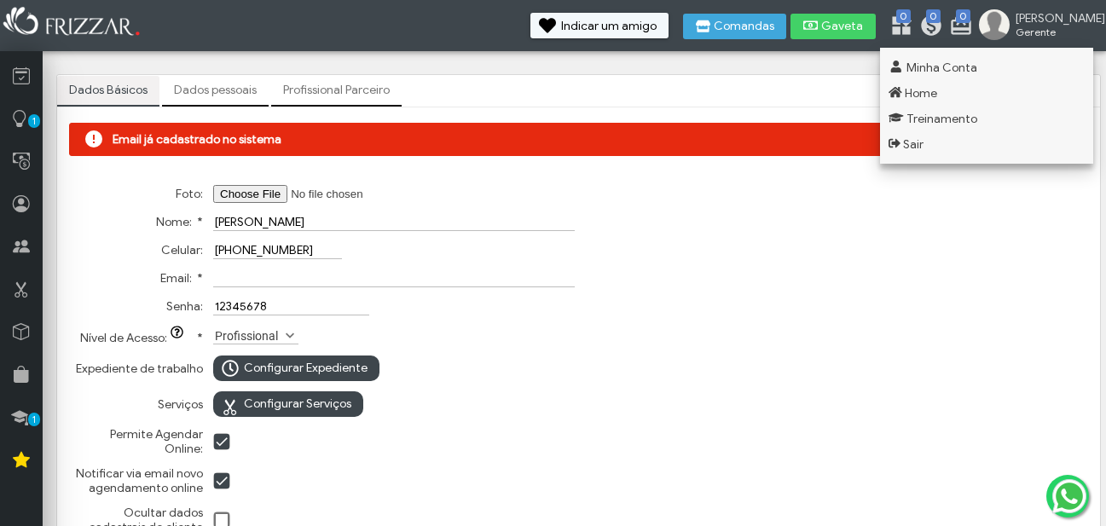
click at [627, 240] on div "Email já cadastrado no sistema Foto: Nome: * Daniel Amorim Celular: (38) 99828-…" at bounding box center [578, 351] width 1019 height 457
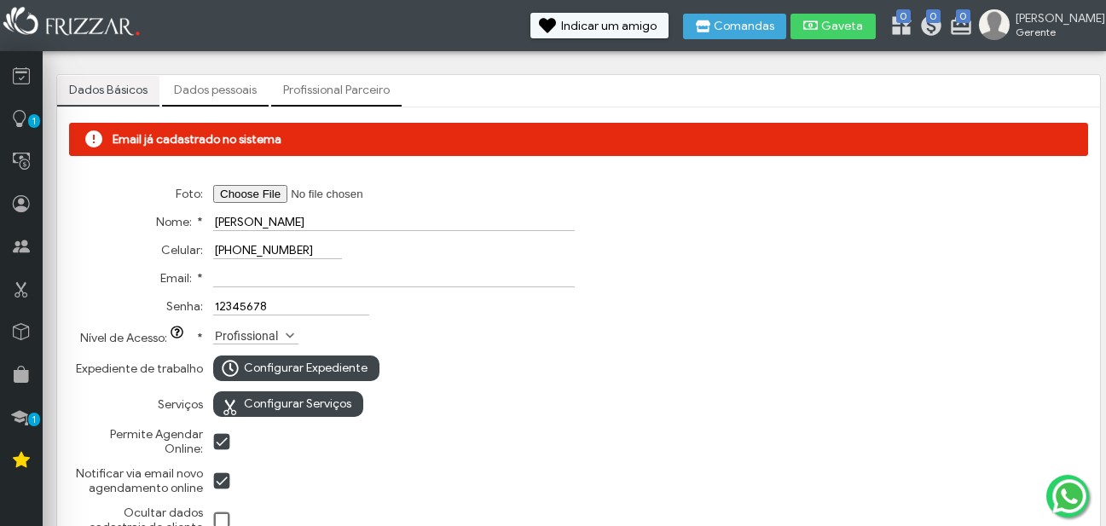
click at [349, 85] on link "Profissional Parceiro" at bounding box center [336, 90] width 130 height 29
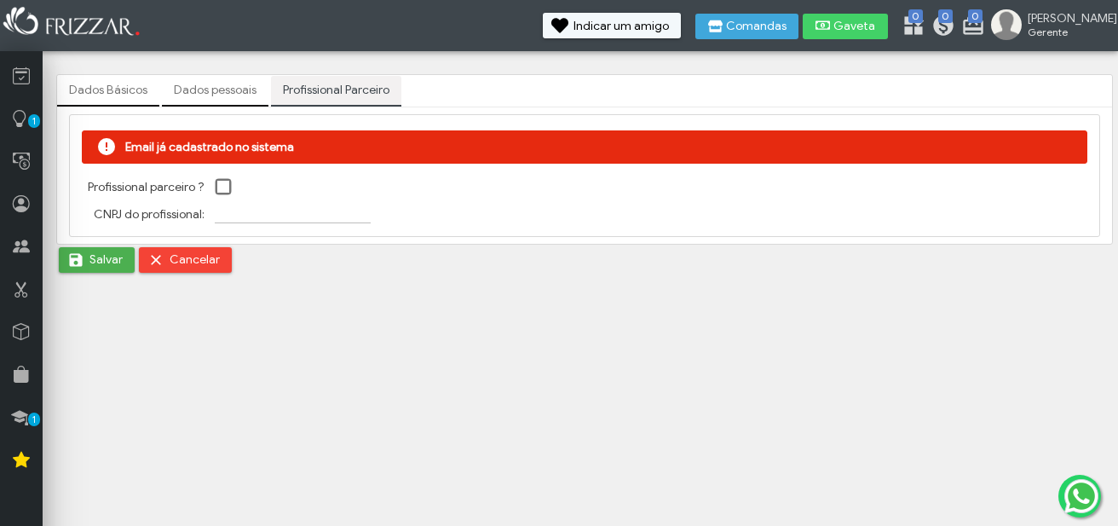
click at [122, 90] on link "Dados Básicos" at bounding box center [108, 90] width 102 height 29
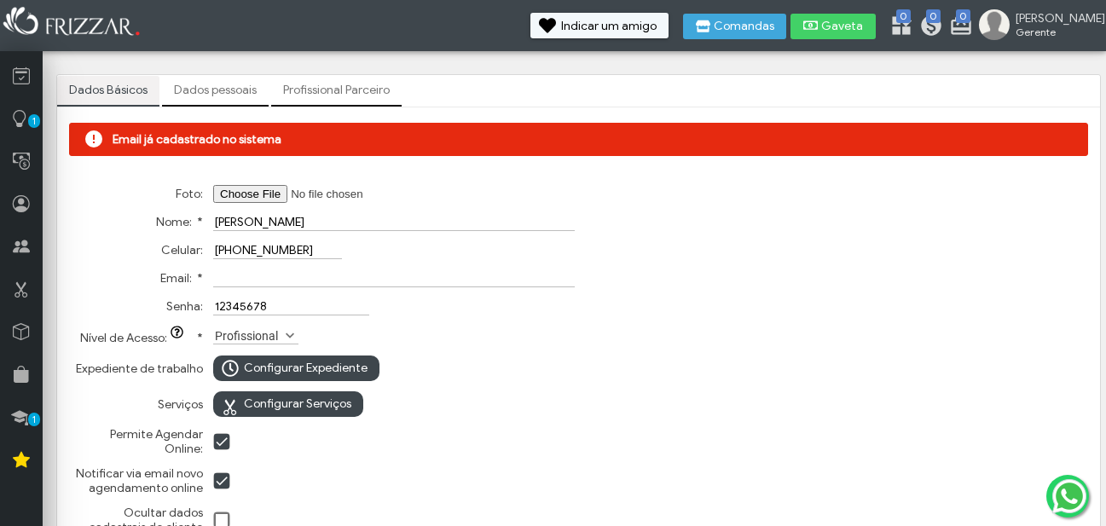
click at [205, 95] on link "Dados pessoais" at bounding box center [215, 90] width 107 height 29
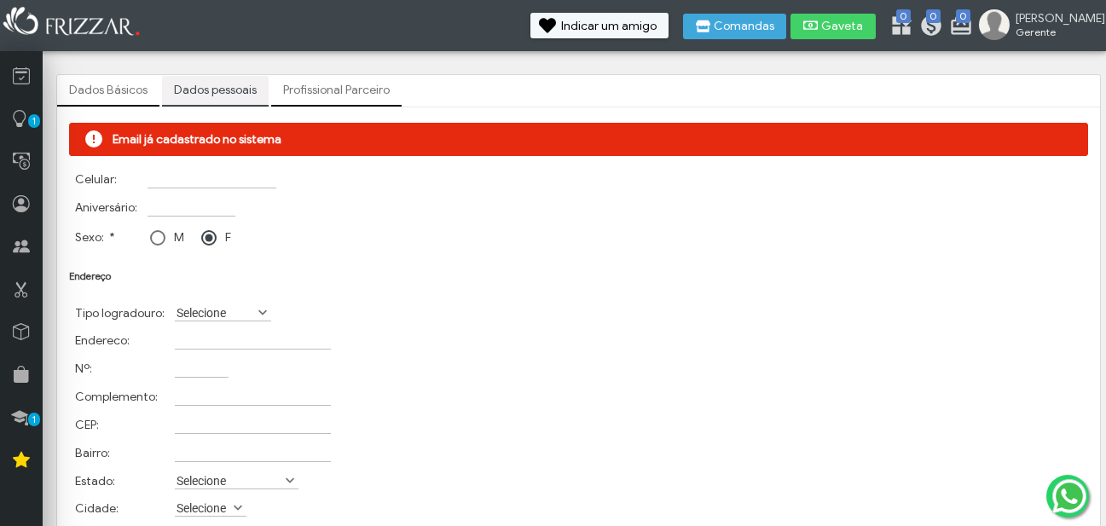
click at [341, 93] on link "Profissional Parceiro" at bounding box center [336, 90] width 130 height 29
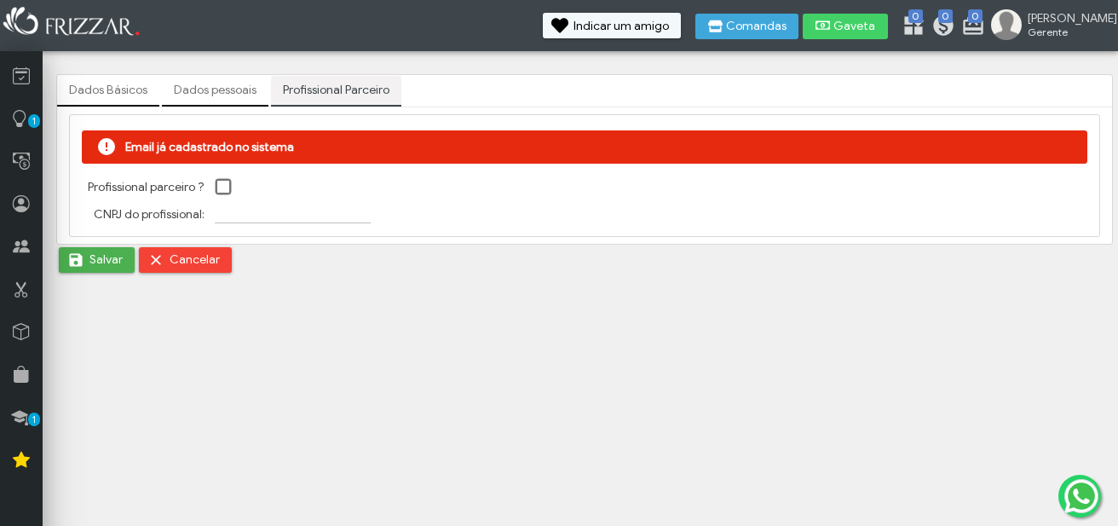
click at [221, 179] on span at bounding box center [224, 187] width 17 height 17
click at [95, 264] on span "Salvar" at bounding box center [106, 260] width 33 height 26
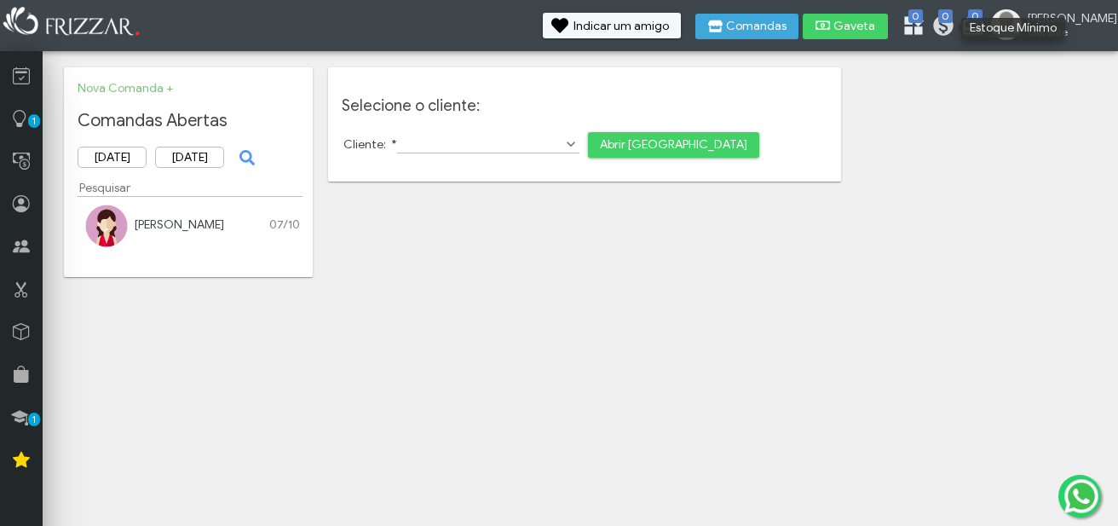
click at [919, 30] on icon at bounding box center [910, 22] width 17 height 17
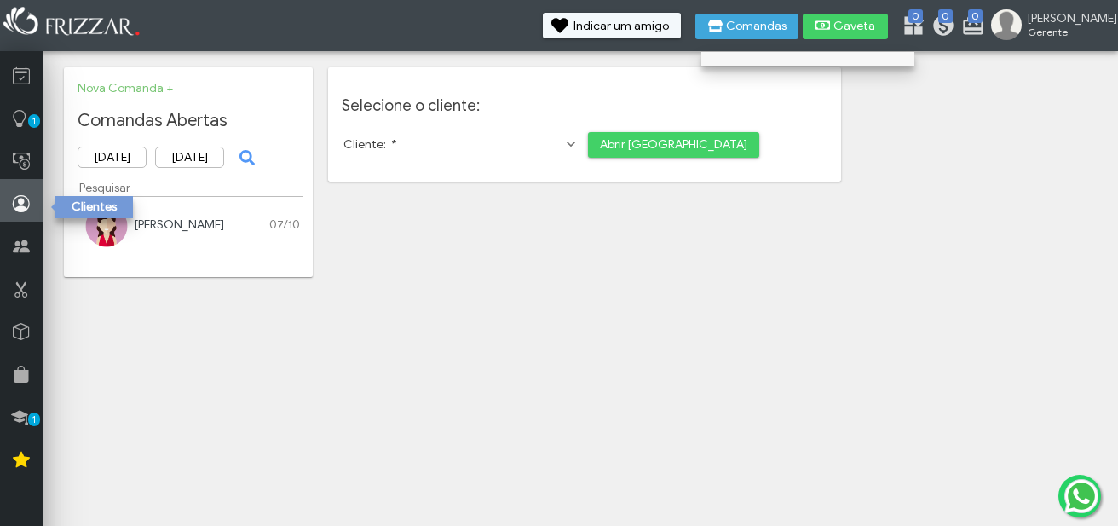
click at [20, 199] on icon at bounding box center [21, 203] width 17 height 21
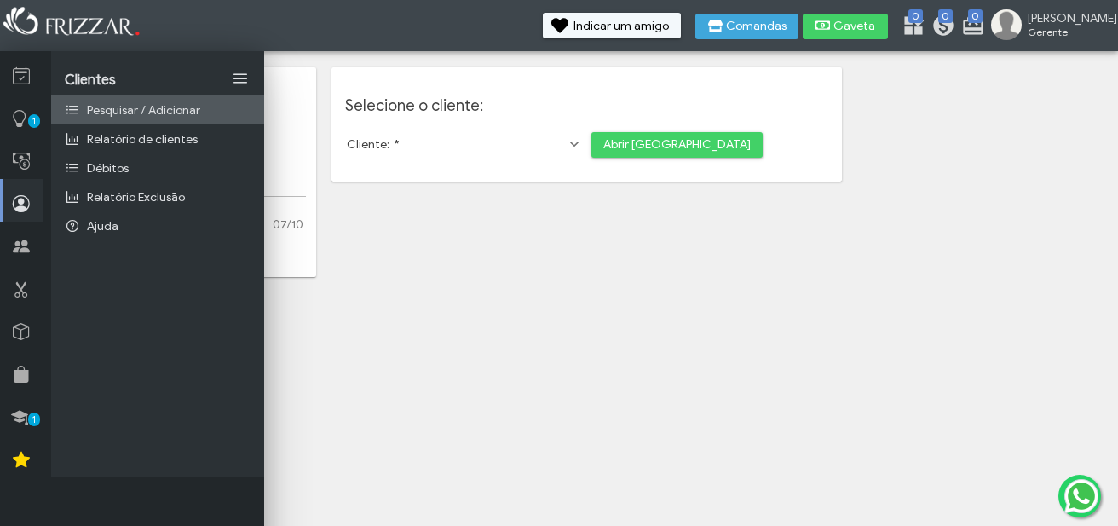
click at [160, 113] on span "Pesquisar / Adicionar" at bounding box center [143, 110] width 113 height 14
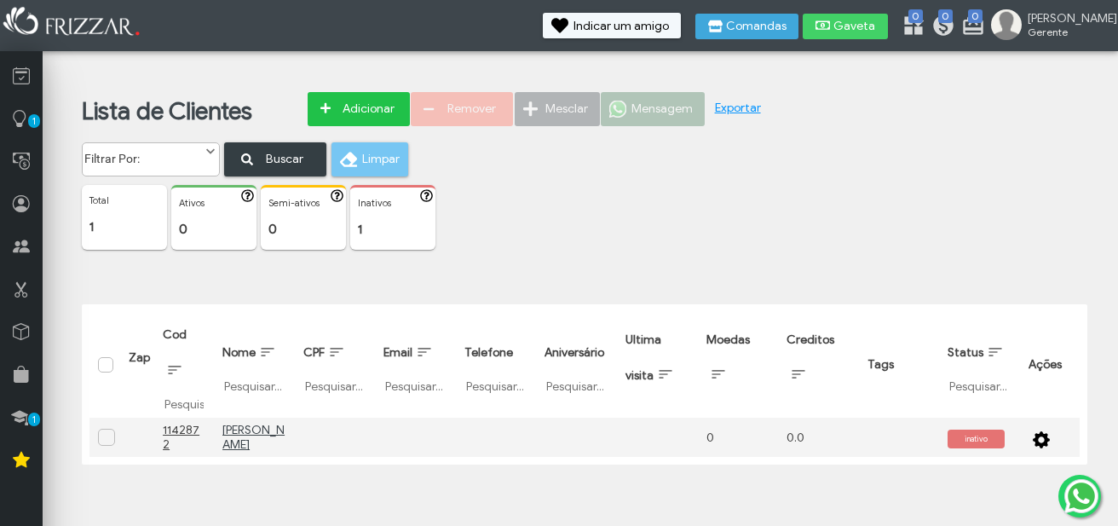
click at [371, 106] on span "Adicionar" at bounding box center [368, 109] width 60 height 26
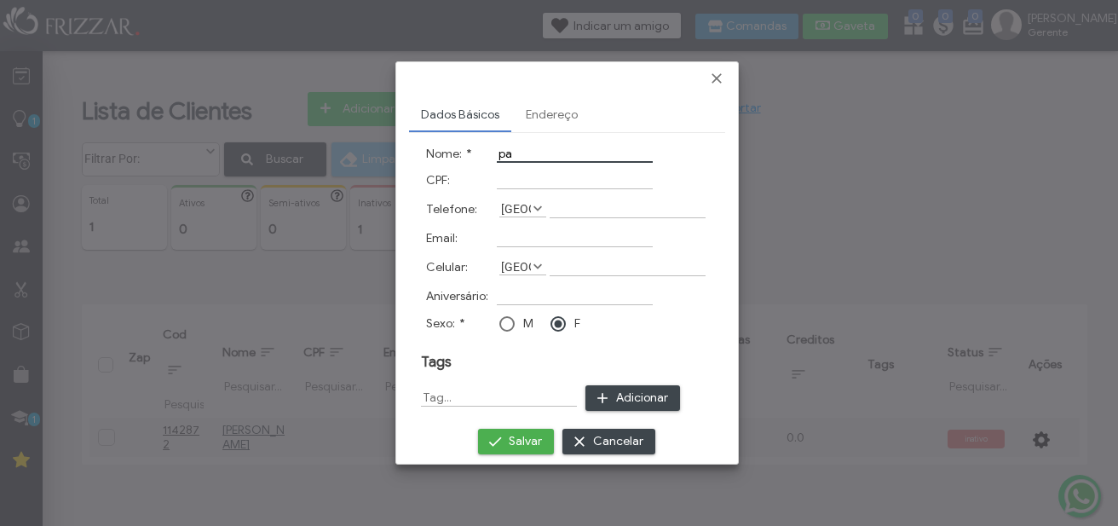
type input "p"
type input "[PERSON_NAME]"
click at [560, 204] on input "Telefone:" at bounding box center [628, 209] width 156 height 18
type input "[PHONE_NUMBER]"
click at [511, 322] on div at bounding box center [507, 323] width 15 height 15
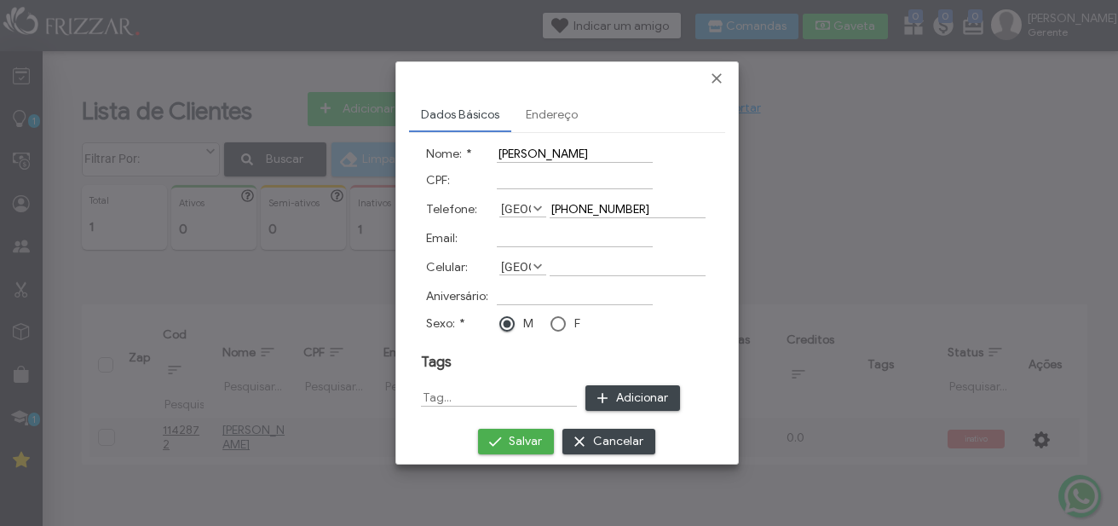
scroll to position [9, 10]
click at [499, 290] on input "Aniversário:" at bounding box center [575, 296] width 156 height 18
type input "[DATE]"
click at [509, 438] on span "Salvar" at bounding box center [525, 442] width 33 height 26
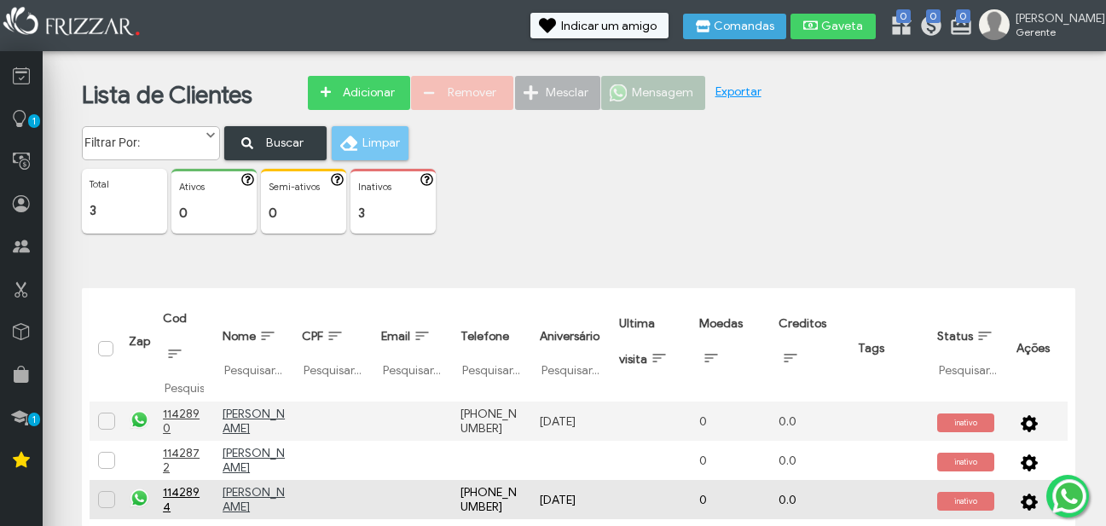
scroll to position [31, 0]
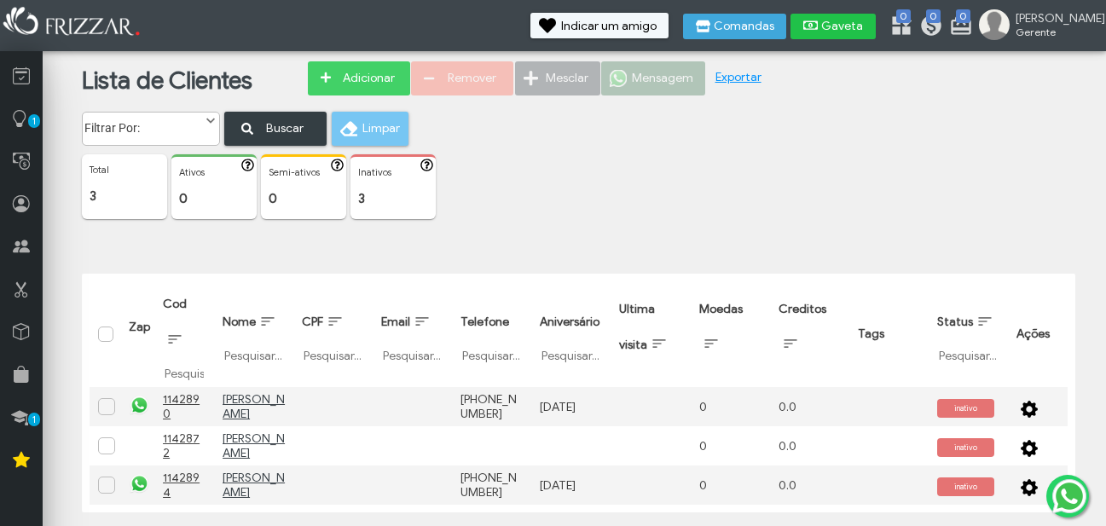
click at [858, 29] on button "Gaveta" at bounding box center [832, 27] width 85 height 26
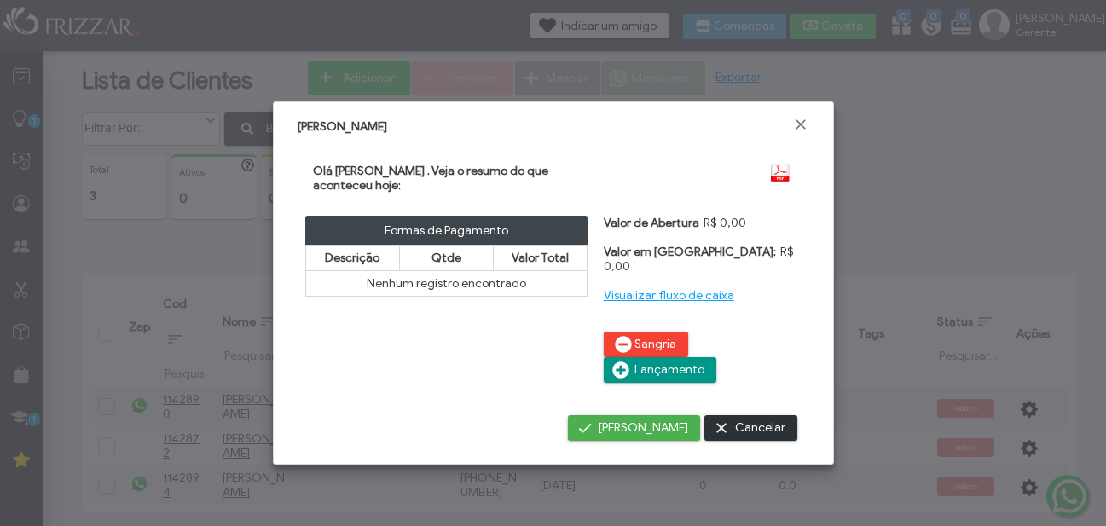
click at [736, 415] on button "Cancelar" at bounding box center [750, 428] width 93 height 26
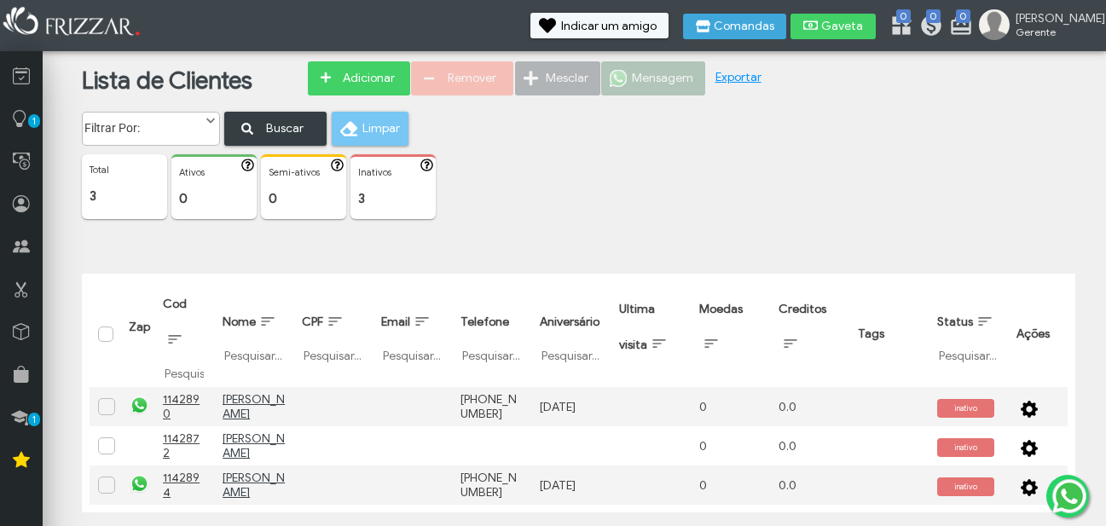
click at [431, 165] on icon "button" at bounding box center [426, 165] width 13 height 13
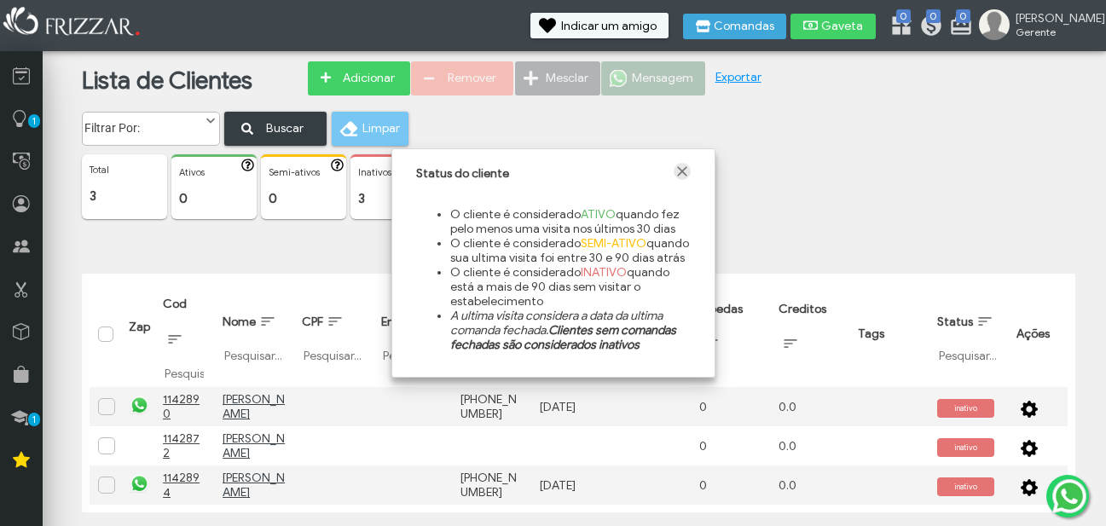
click at [685, 165] on span "Fechar" at bounding box center [681, 171] width 17 height 17
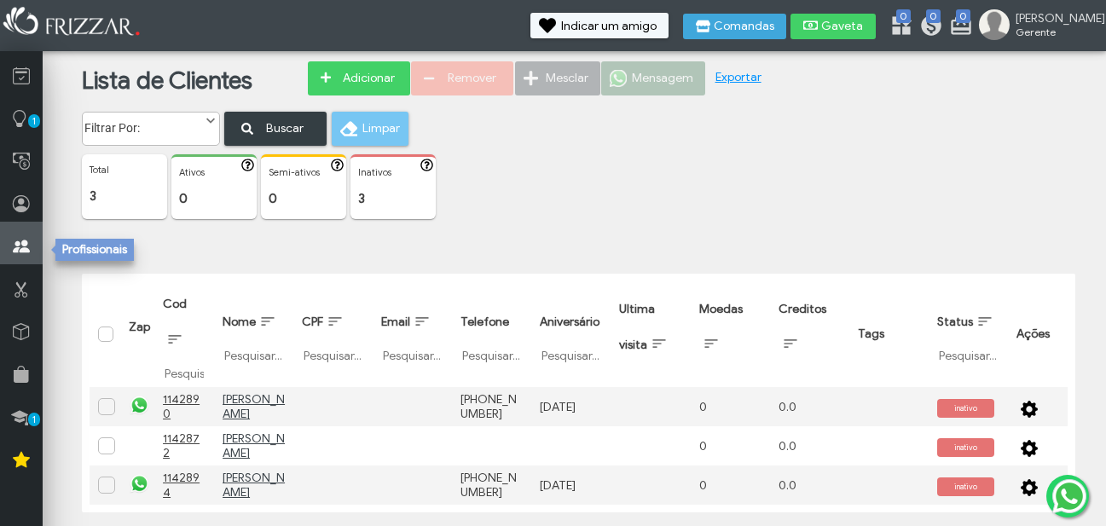
click at [24, 252] on icon at bounding box center [21, 246] width 17 height 21
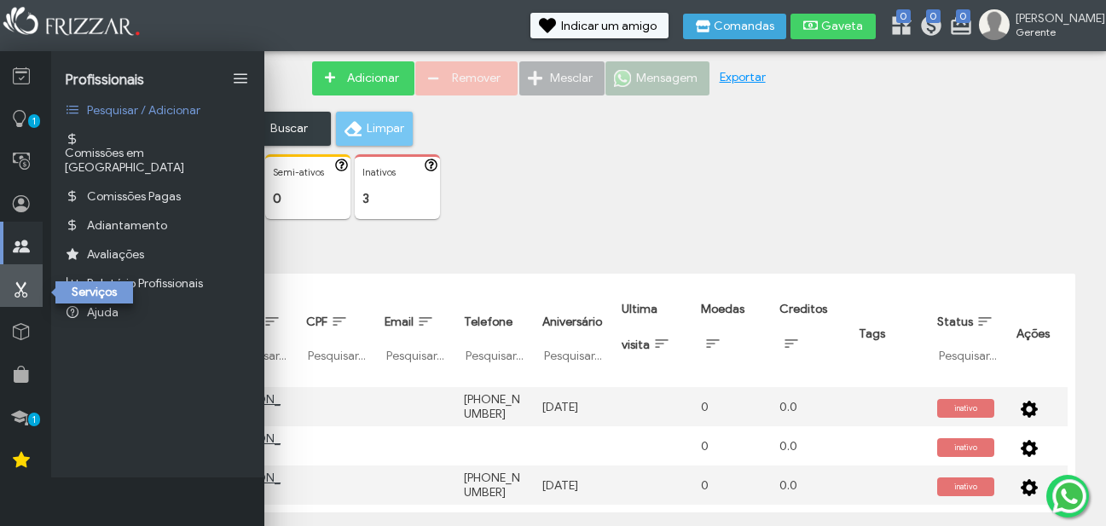
click at [32, 293] on link at bounding box center [21, 285] width 43 height 43
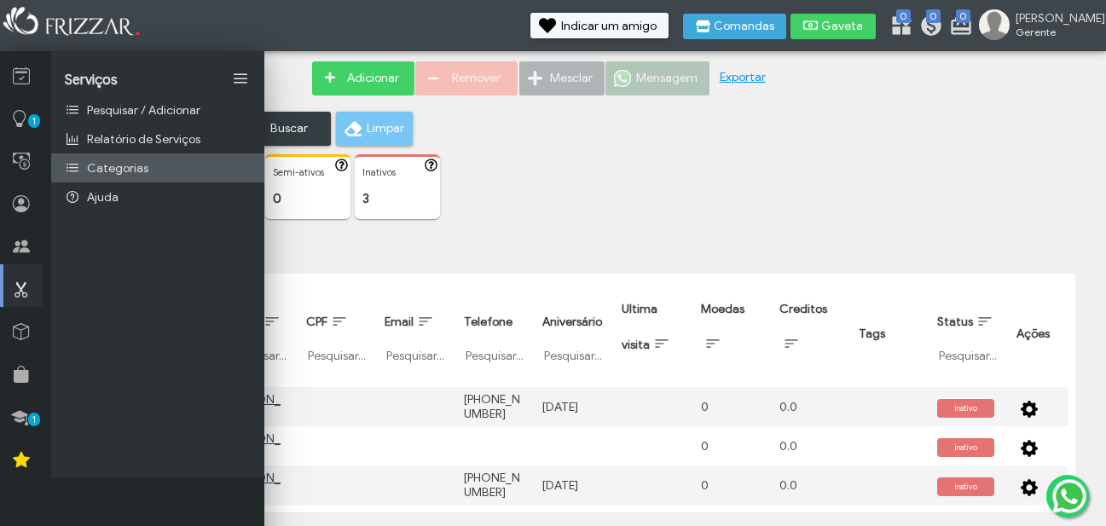
click at [140, 173] on span "Categorias" at bounding box center [117, 168] width 61 height 14
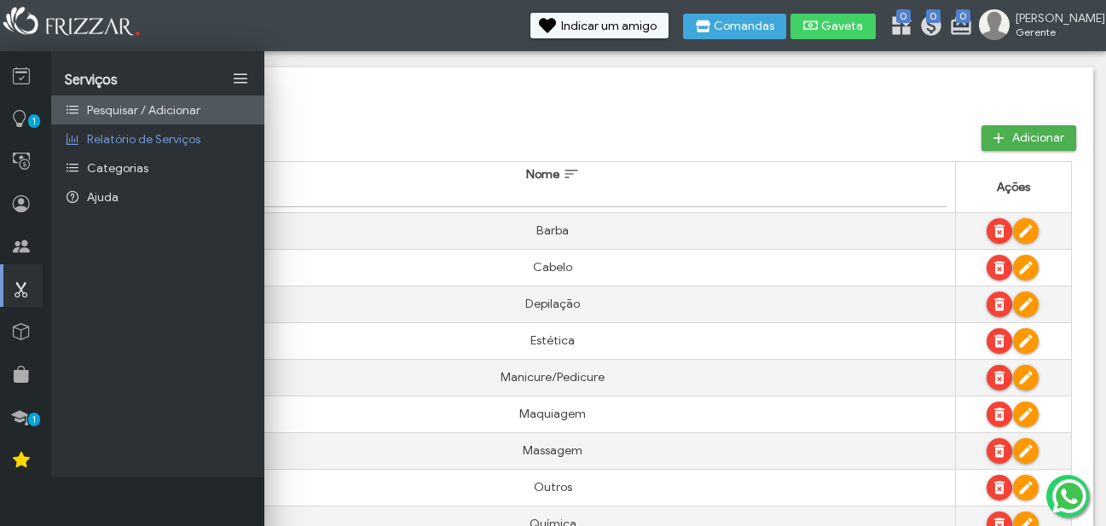
click at [165, 109] on span "Pesquisar / Adicionar" at bounding box center [143, 110] width 113 height 14
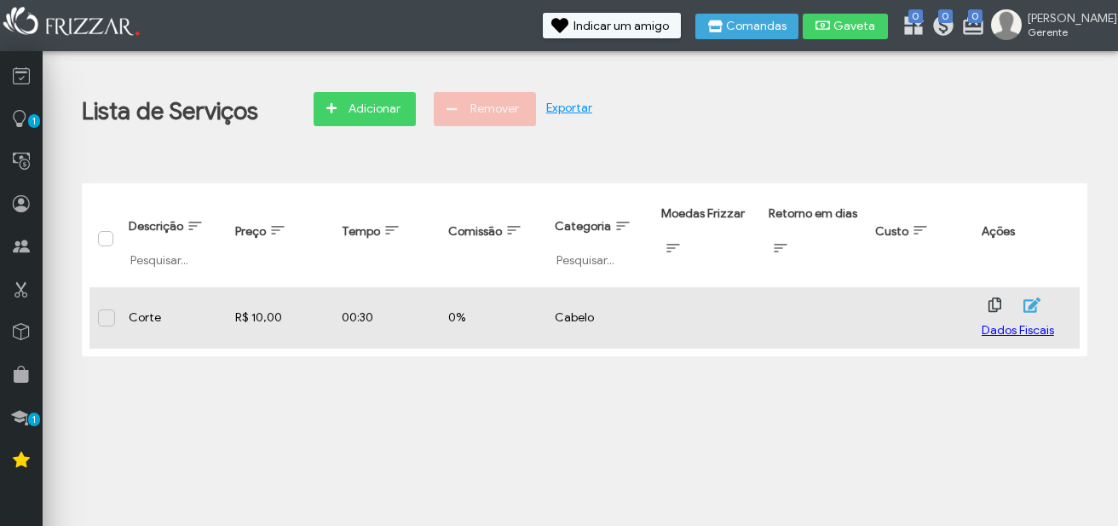
click at [107, 318] on span at bounding box center [107, 317] width 17 height 17
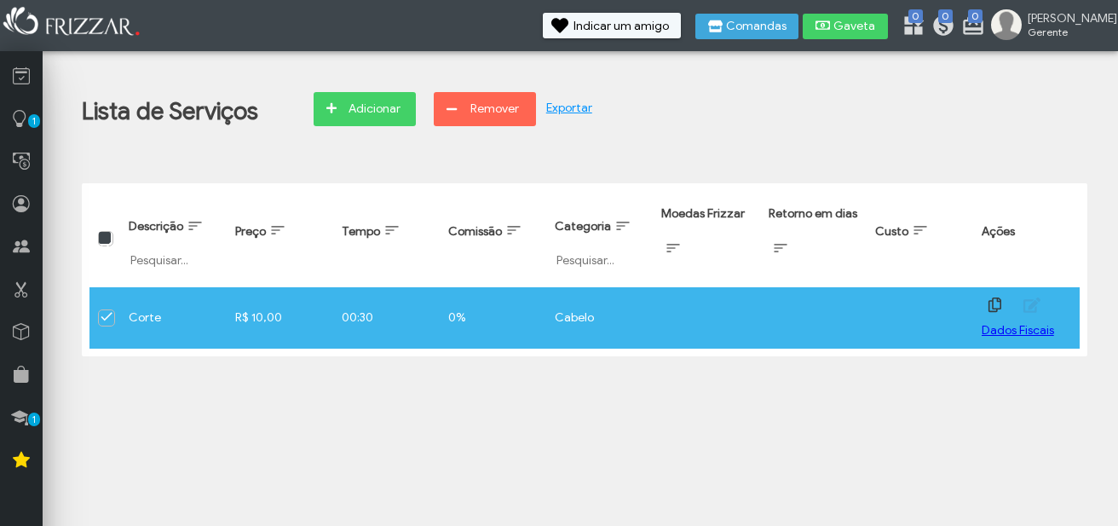
click at [253, 315] on div "R$ 10,00" at bounding box center [280, 317] width 90 height 14
type input "R$ 25,00"
click at [376, 321] on div "00:30" at bounding box center [387, 317] width 90 height 14
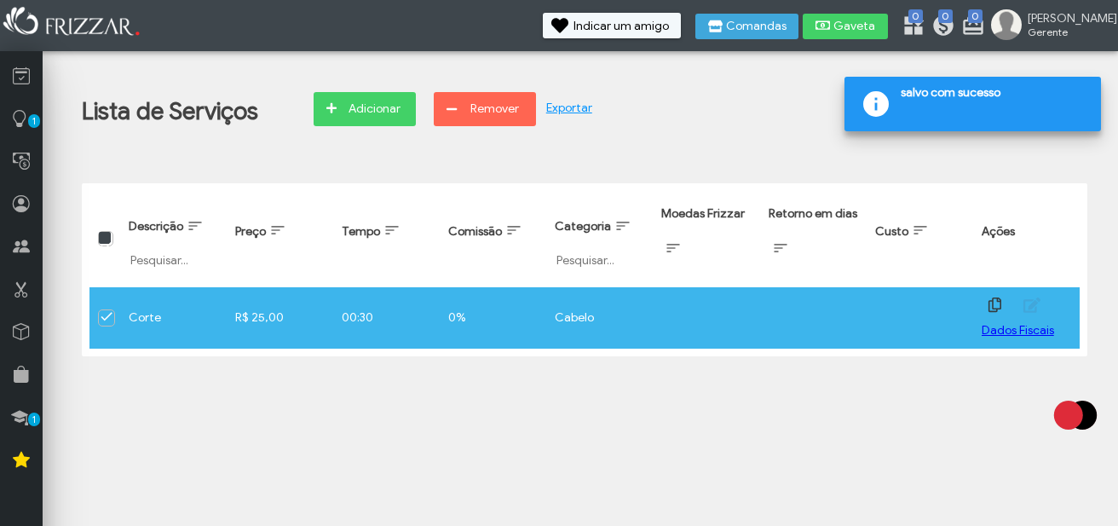
click at [378, 315] on div "00:30" at bounding box center [387, 317] width 90 height 14
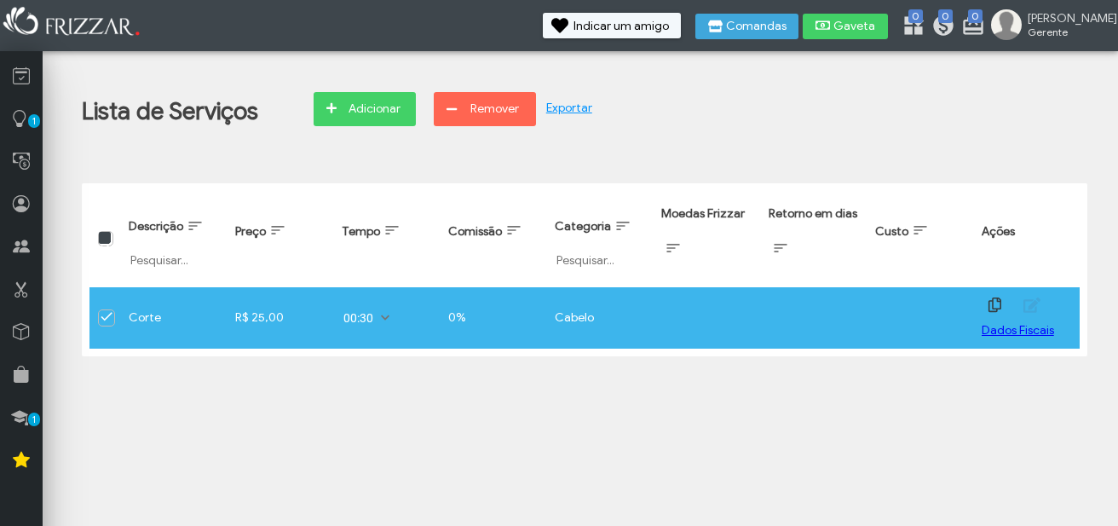
click at [390, 315] on span at bounding box center [385, 317] width 17 height 17
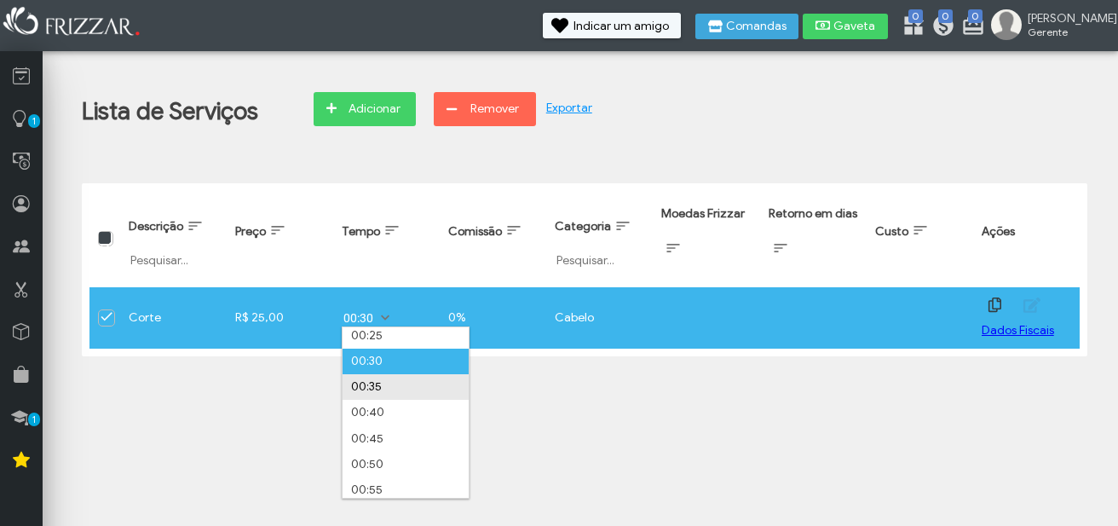
scroll to position [180, 0]
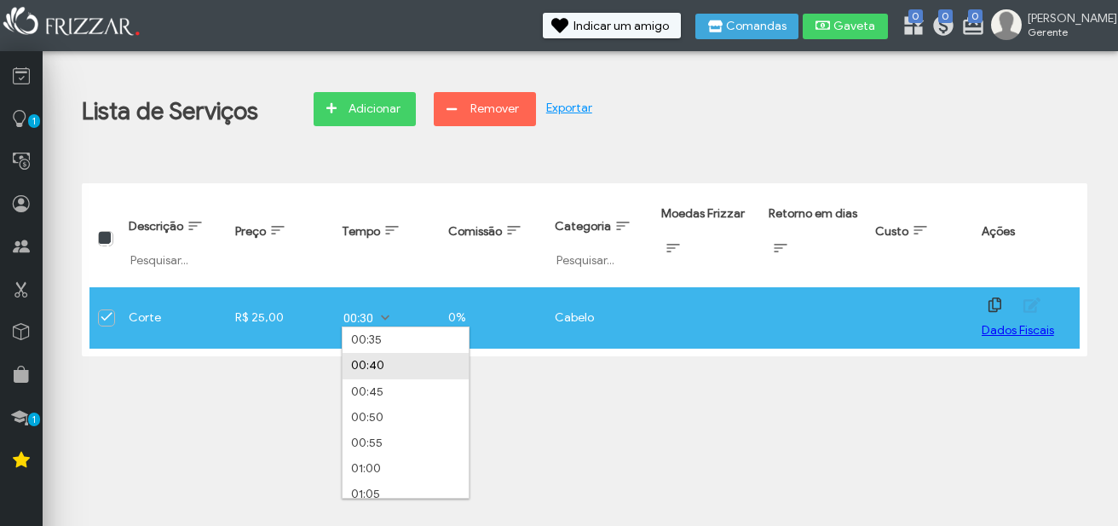
click at [389, 366] on li "00:40" at bounding box center [406, 366] width 126 height 26
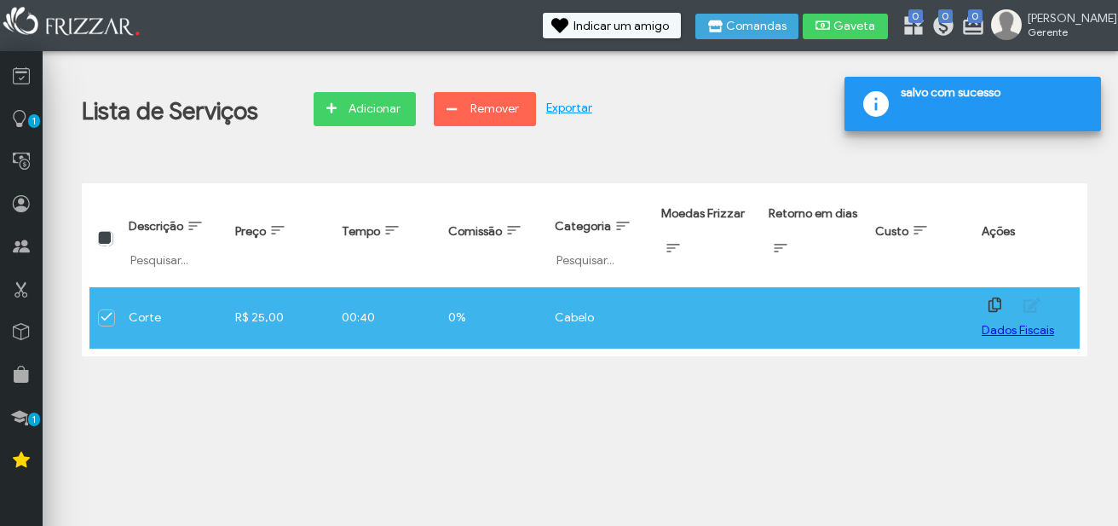
click at [469, 325] on div "0%" at bounding box center [493, 317] width 90 height 14
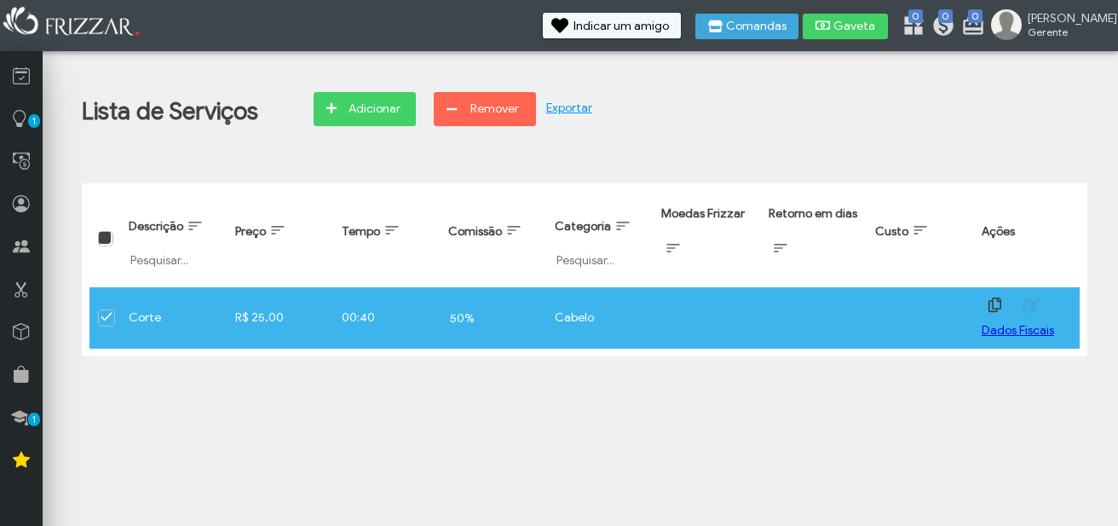
type input "50,00%"
click at [821, 427] on body "ui-button Pedro Gerente Minha Conta Home Treinamento Sair" at bounding box center [559, 263] width 1118 height 526
click at [378, 101] on span "Adicionar" at bounding box center [374, 109] width 60 height 26
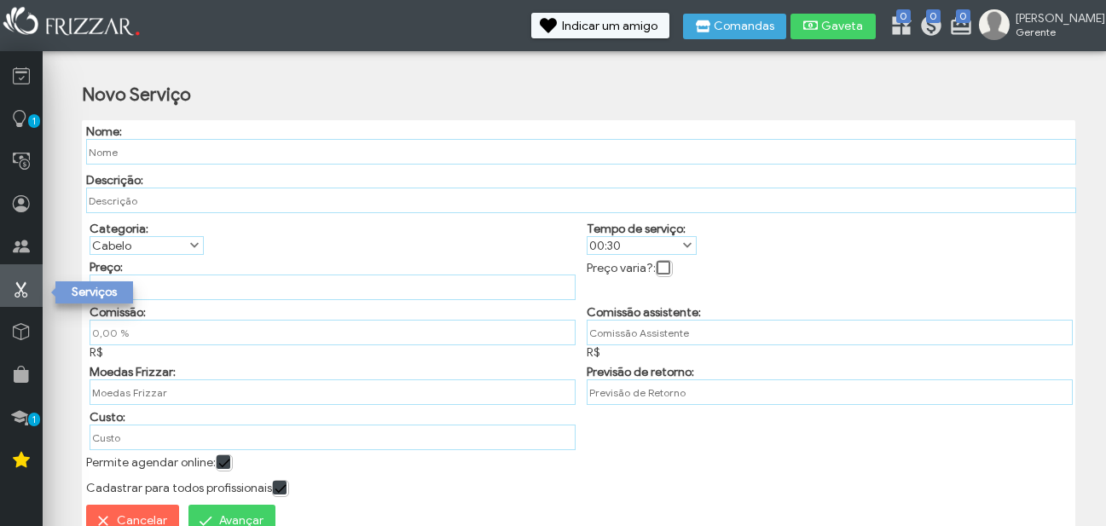
click at [25, 284] on icon at bounding box center [21, 289] width 17 height 21
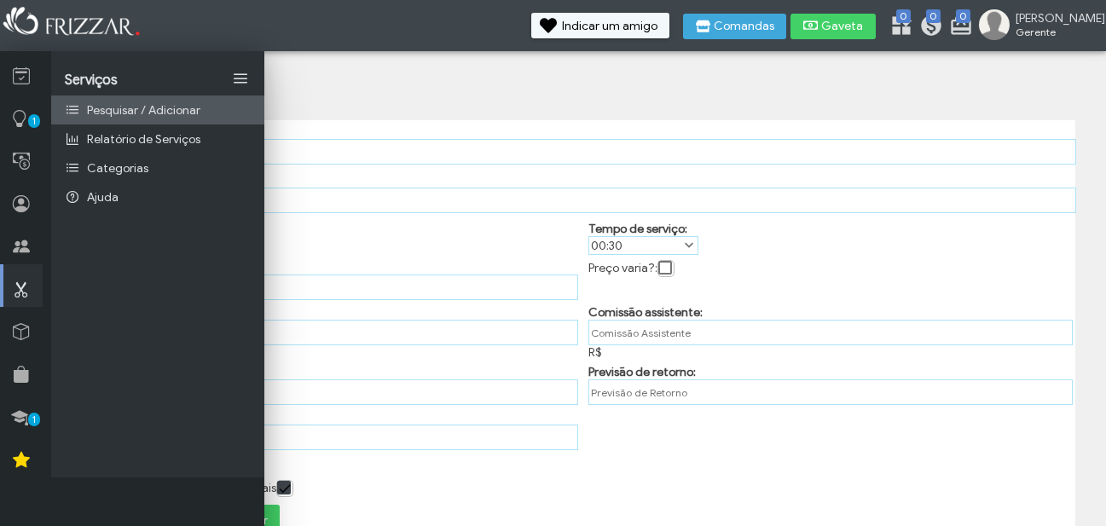
click at [156, 113] on span "Pesquisar / Adicionar" at bounding box center [143, 110] width 113 height 14
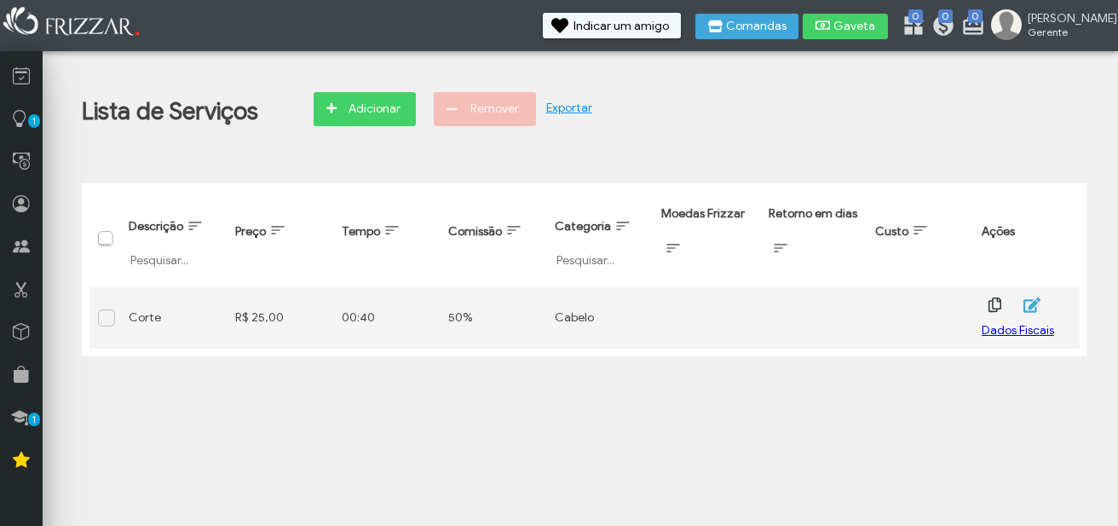
click at [100, 239] on span "Selecionar tudo" at bounding box center [107, 244] width 17 height 17
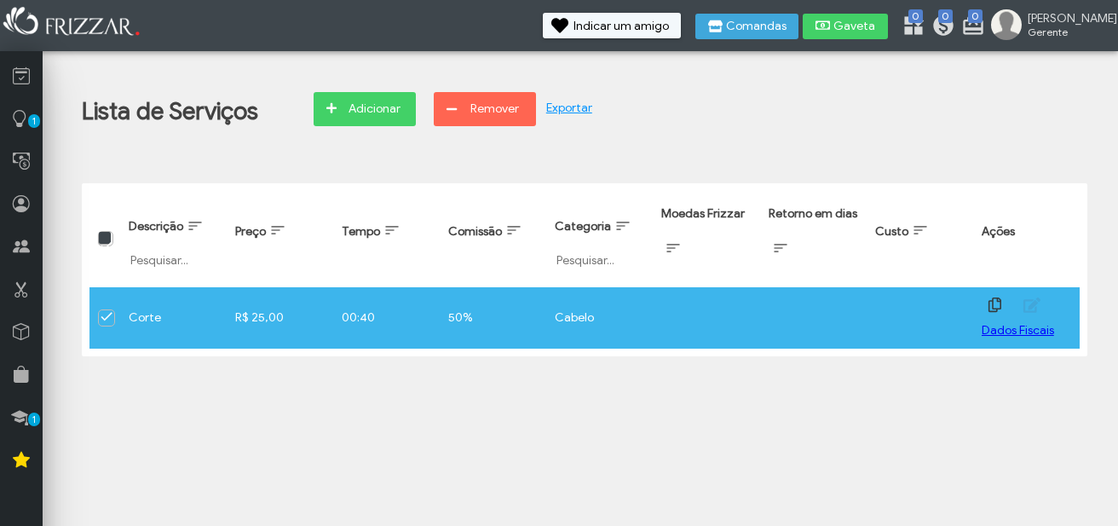
click at [100, 239] on span "Selecionar tudo" at bounding box center [107, 246] width 17 height 17
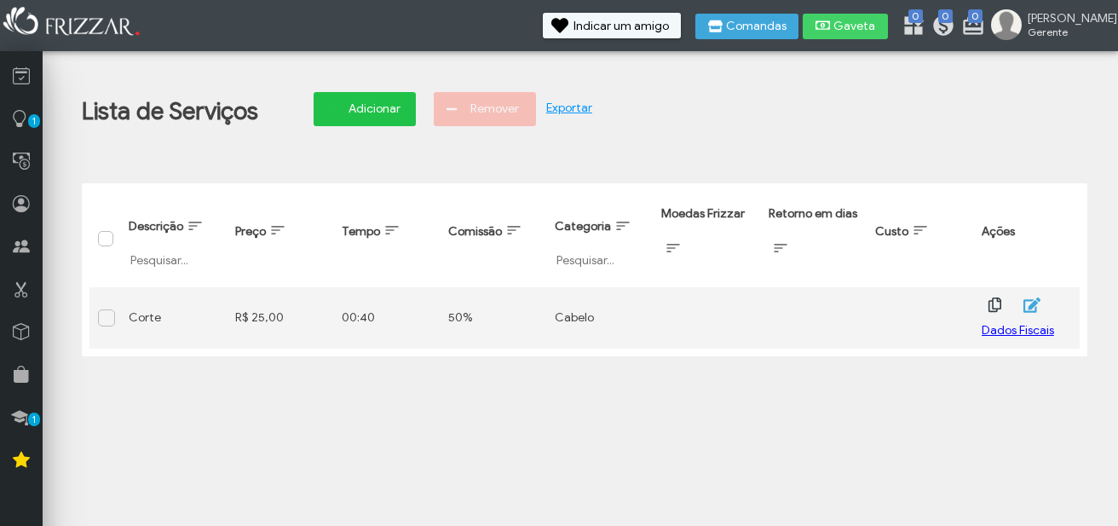
click at [335, 103] on icon "button" at bounding box center [331, 108] width 10 height 17
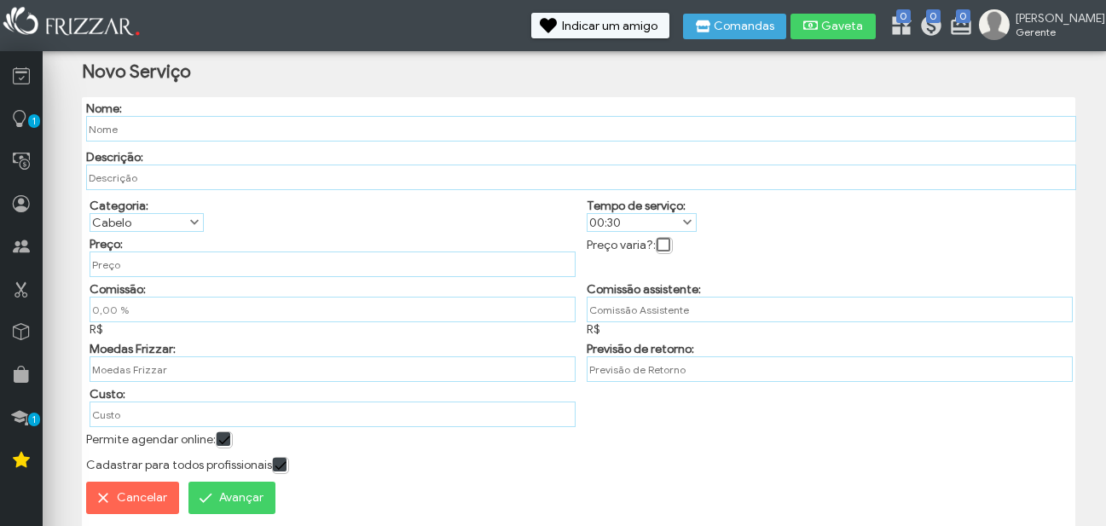
scroll to position [42, 0]
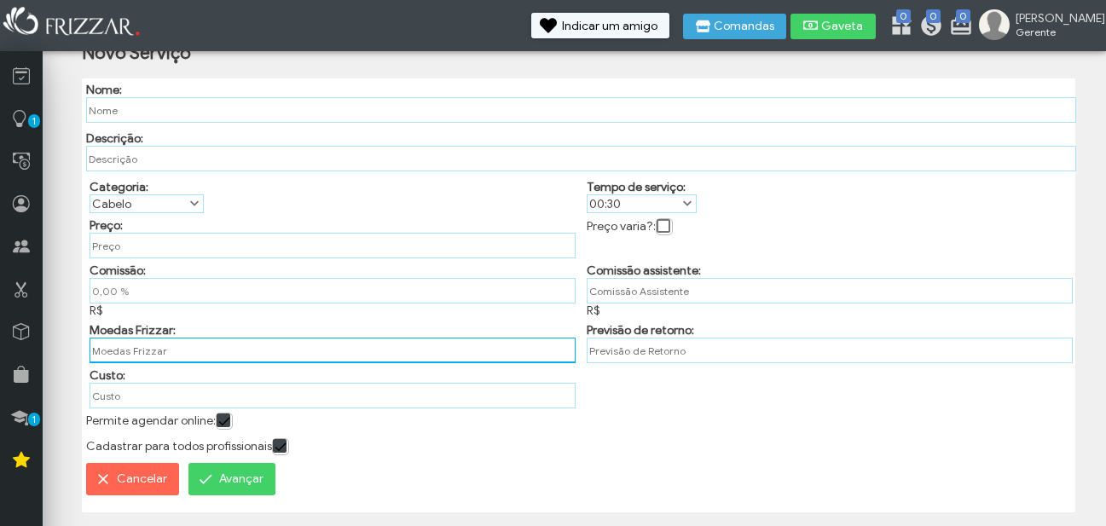
click at [141, 346] on input "text" at bounding box center [333, 351] width 486 height 26
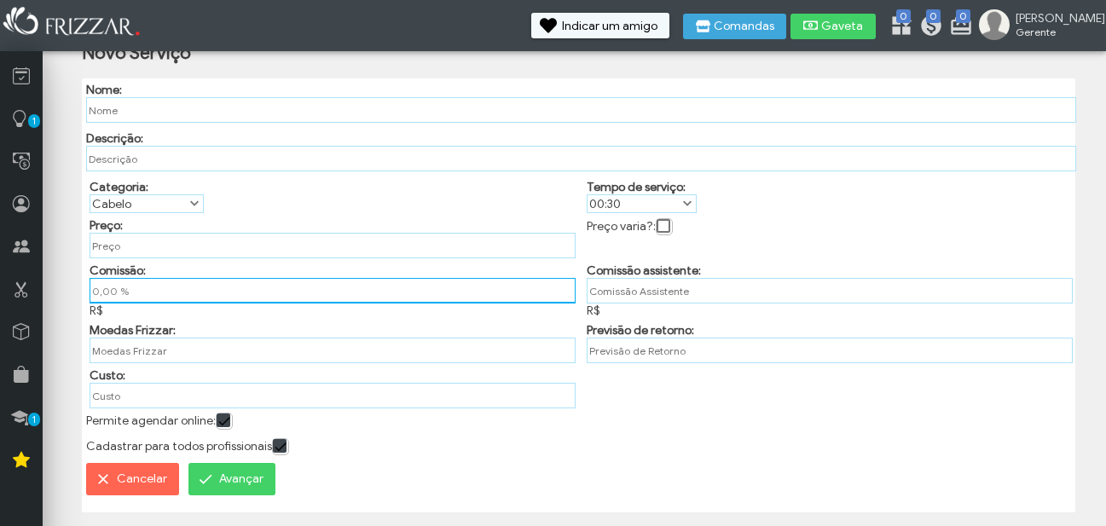
click at [156, 281] on input "0,00 %" at bounding box center [333, 291] width 486 height 26
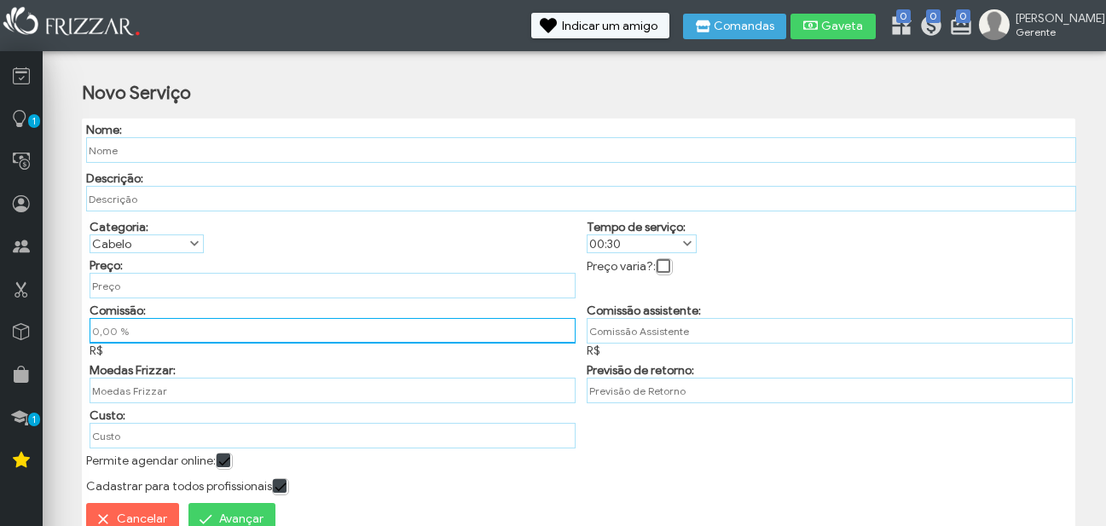
scroll to position [0, 0]
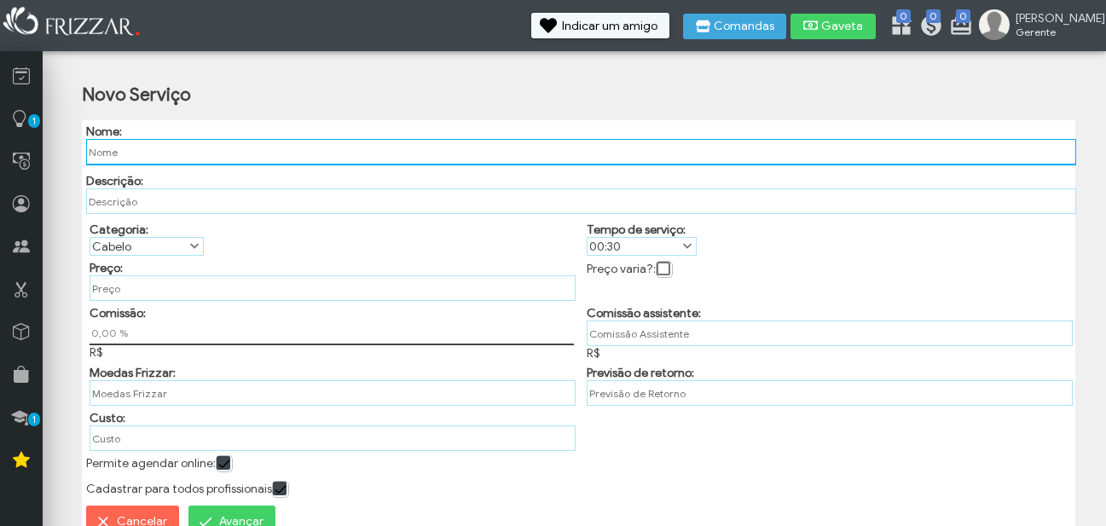
click at [329, 159] on input "text" at bounding box center [581, 152] width 990 height 26
type input "corte"
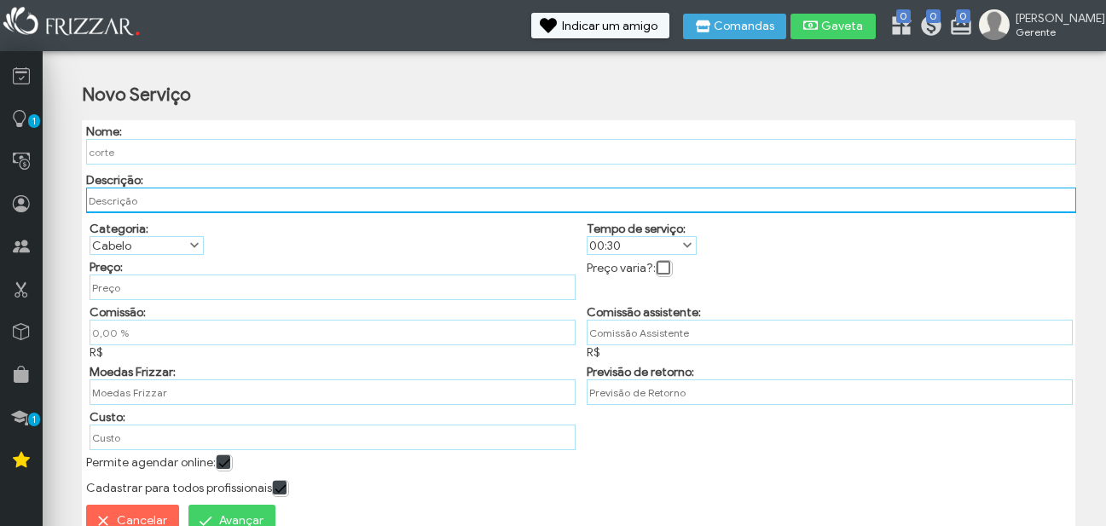
click at [308, 211] on input "text" at bounding box center [581, 201] width 990 height 26
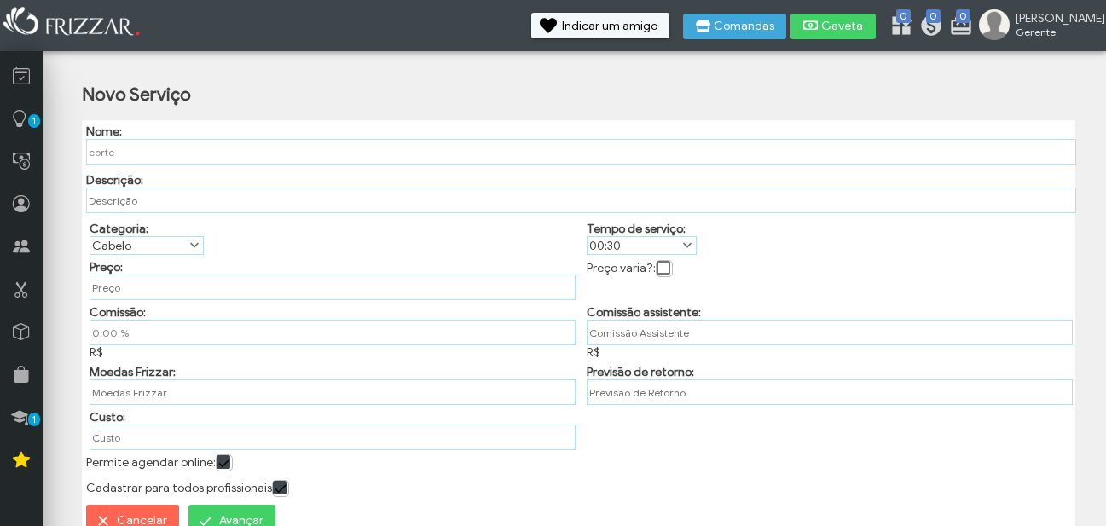
click at [178, 246] on label "Cabelo" at bounding box center [138, 245] width 97 height 17
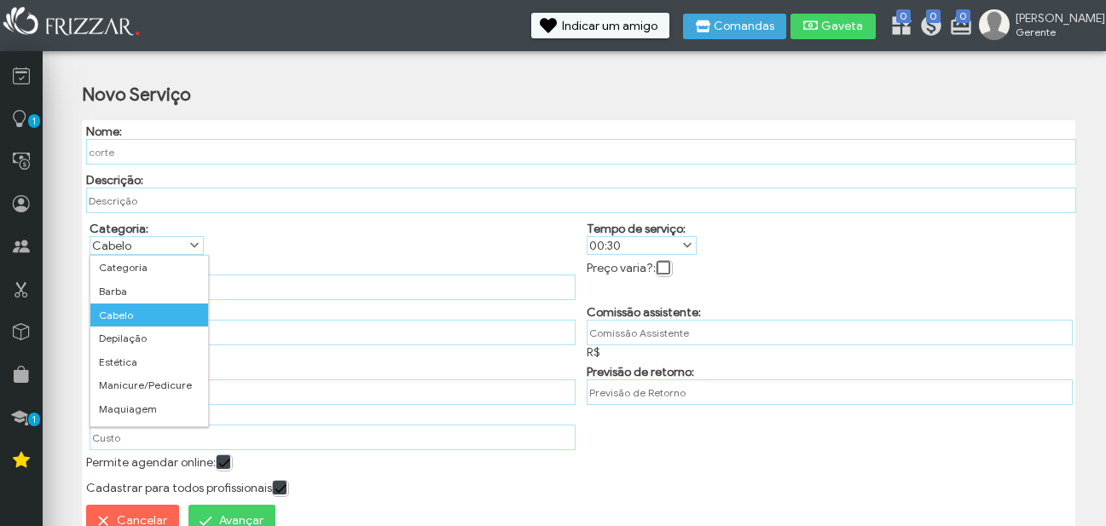
scroll to position [9, 76]
click at [178, 246] on label "Cabelo" at bounding box center [138, 245] width 97 height 17
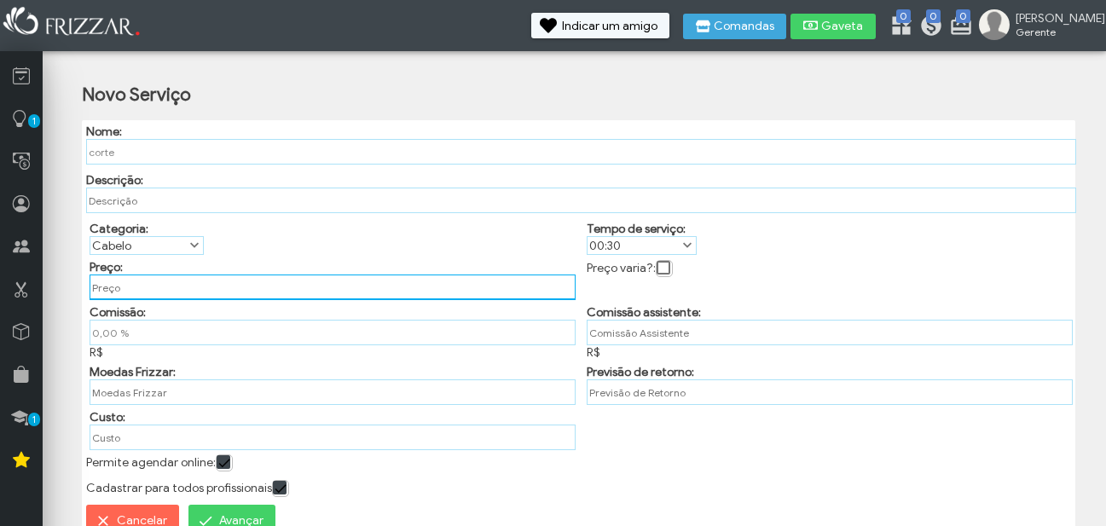
click at [152, 284] on input "text" at bounding box center [333, 287] width 486 height 26
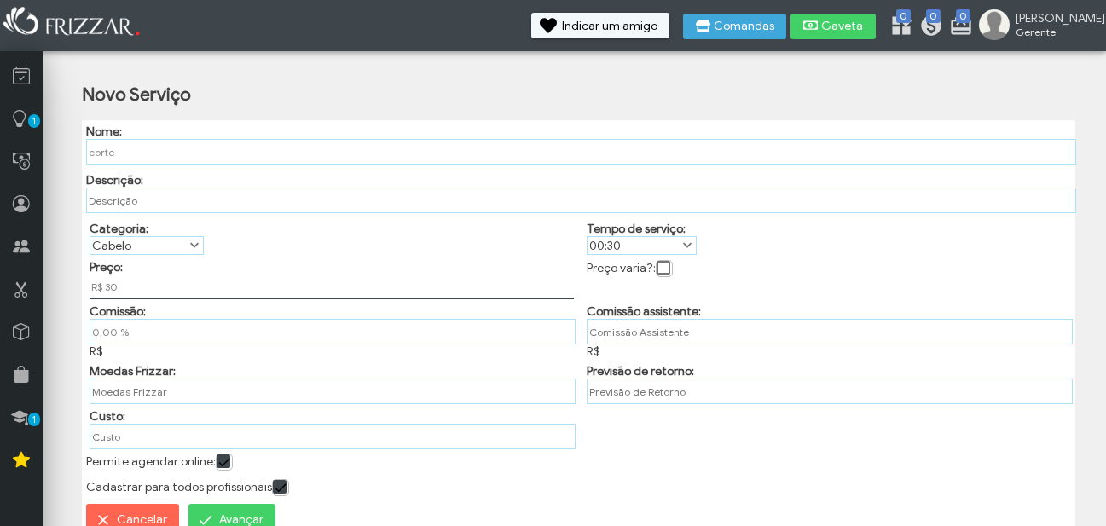
type input "R$ 30,00"
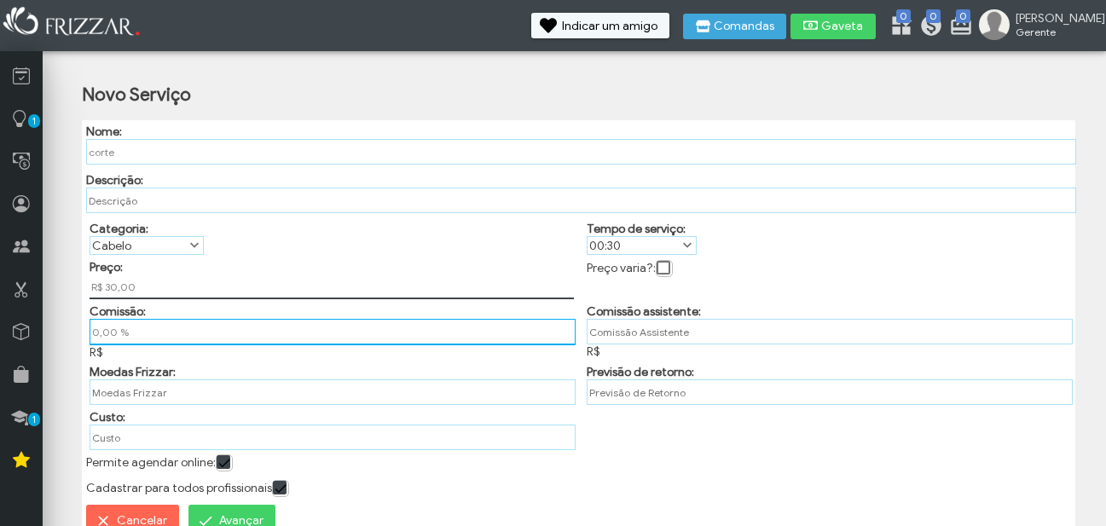
click at [487, 328] on input "0,00 %" at bounding box center [333, 332] width 486 height 26
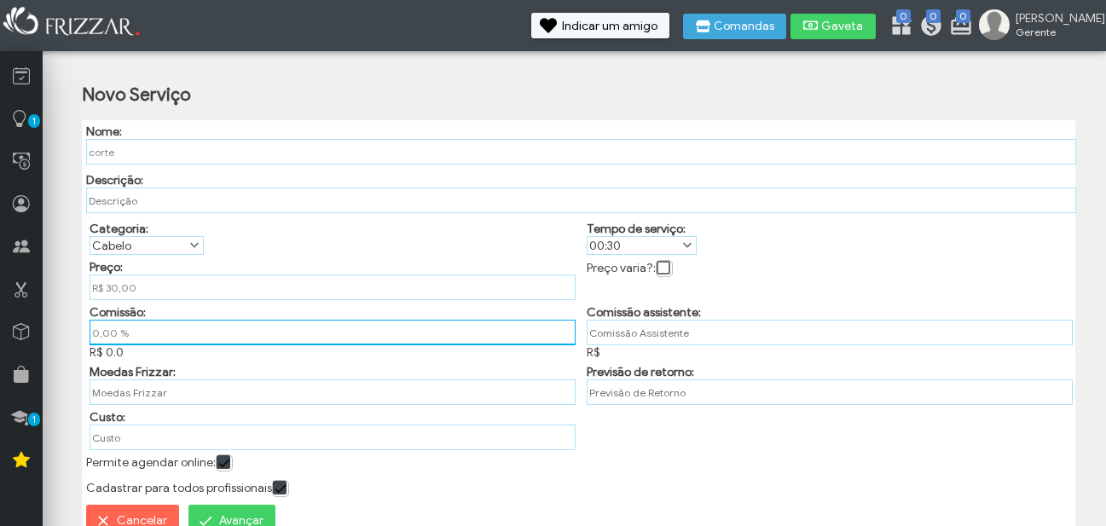
click at [124, 345] on input "0,00 %" at bounding box center [333, 333] width 486 height 26
type input "50,00 %"
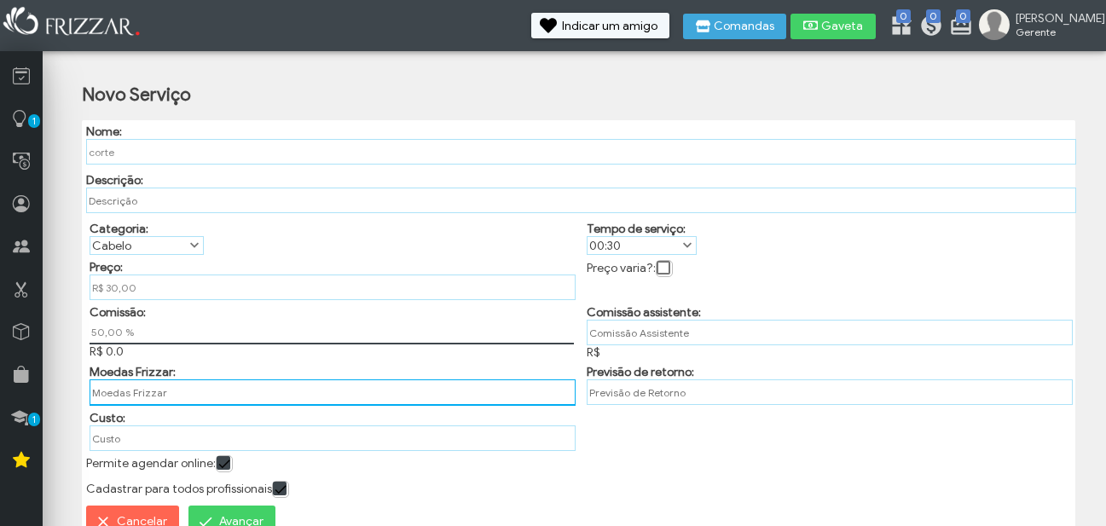
click at [150, 384] on input "text" at bounding box center [333, 392] width 486 height 26
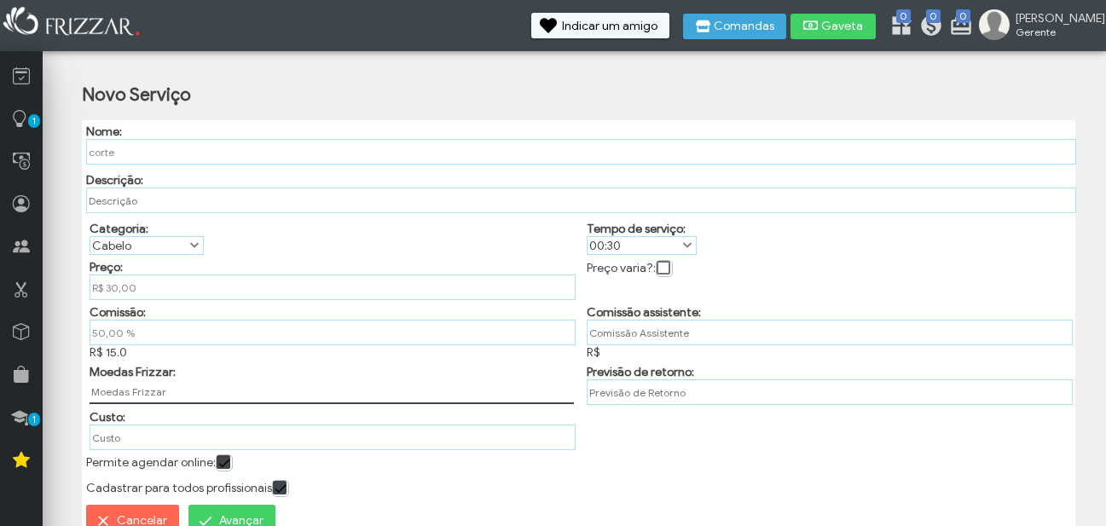
click at [684, 239] on span at bounding box center [687, 245] width 17 height 17
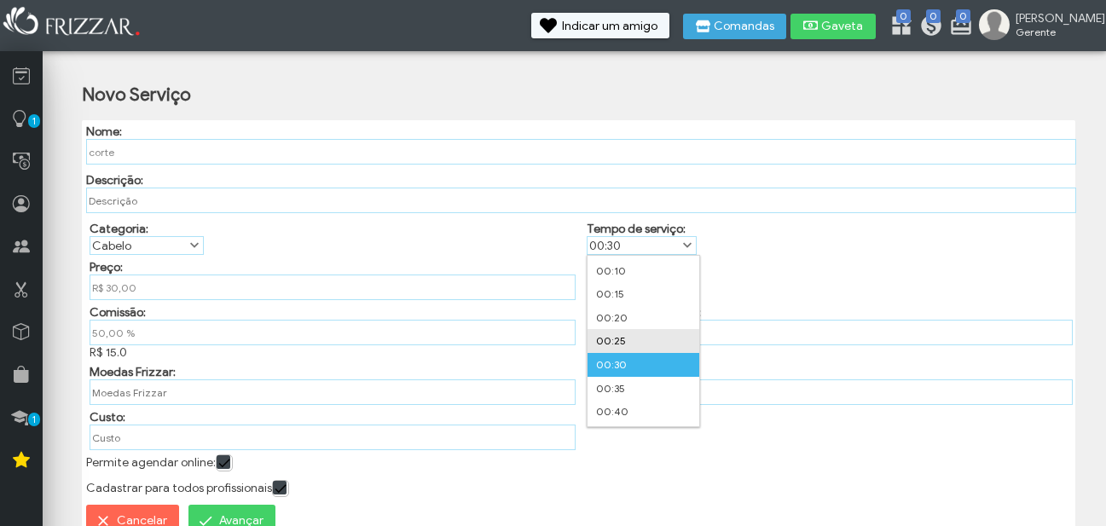
scroll to position [85, 0]
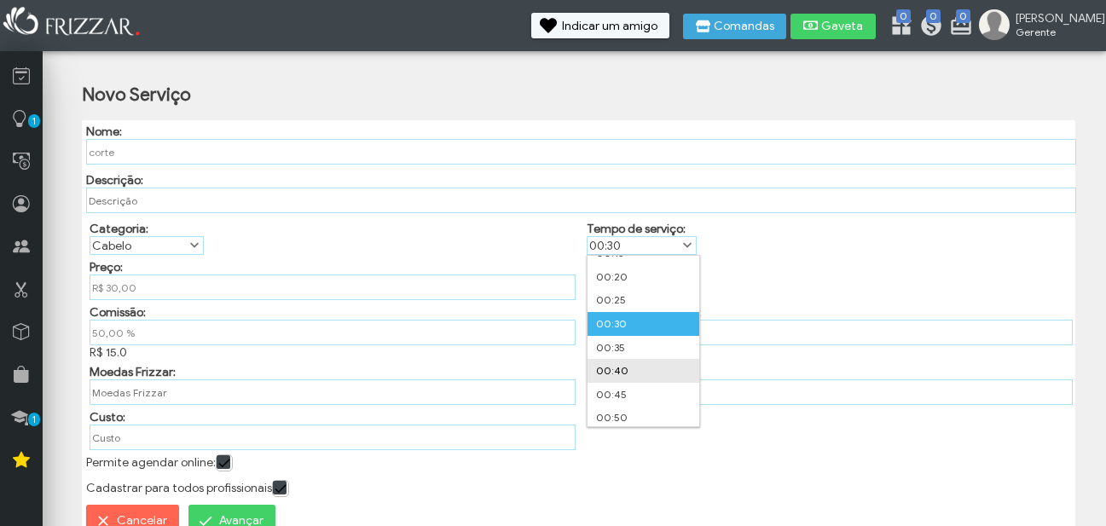
click at [629, 364] on li "00:40" at bounding box center [643, 371] width 113 height 24
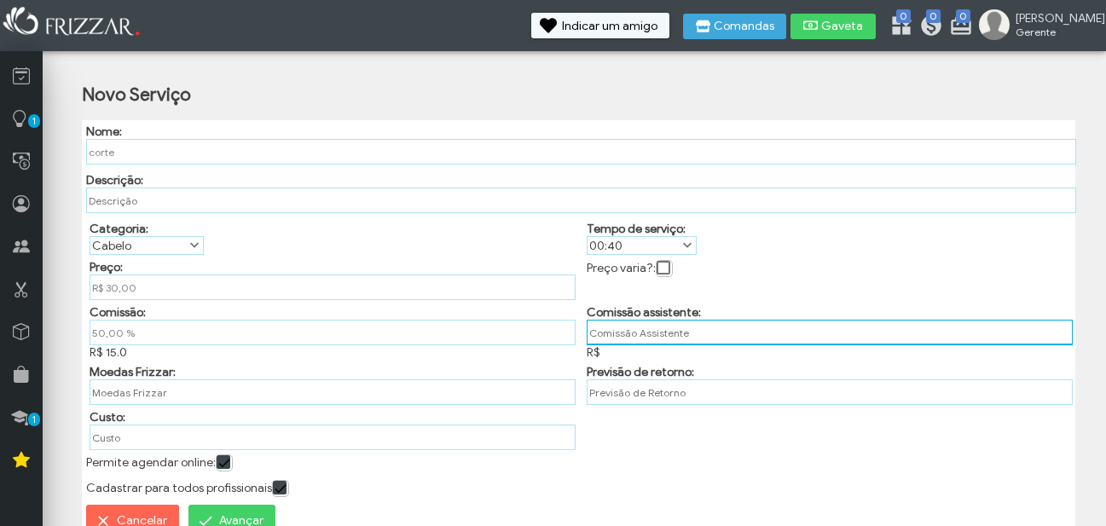
click at [650, 338] on input "text" at bounding box center [829, 333] width 486 height 26
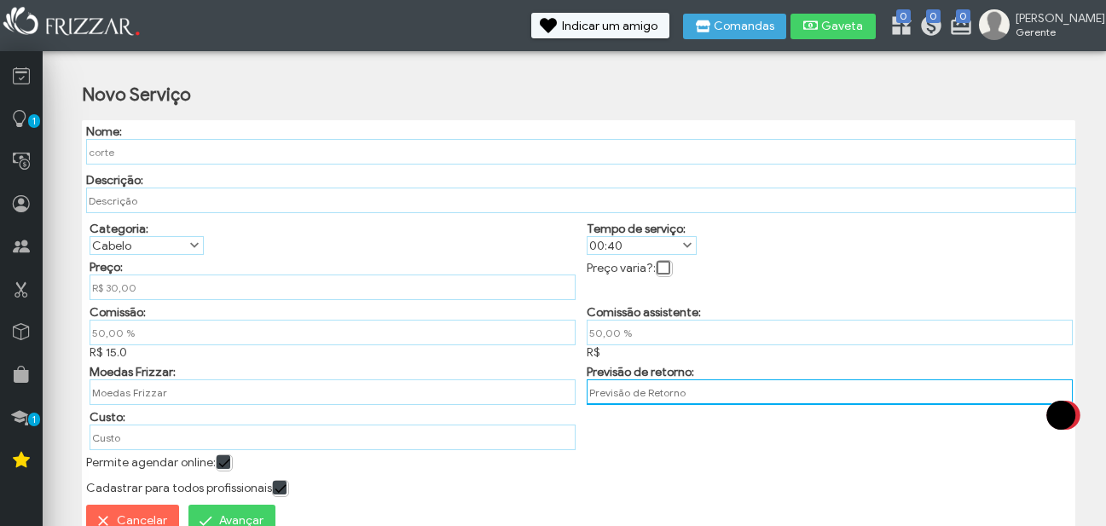
click at [605, 394] on input "text" at bounding box center [829, 392] width 486 height 26
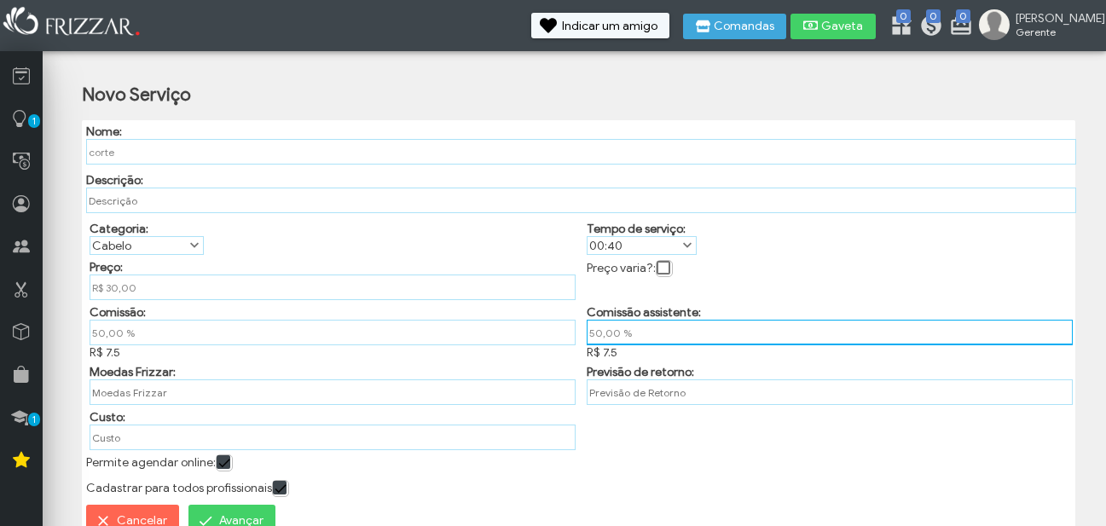
click at [618, 333] on input "50,00 %" at bounding box center [829, 333] width 486 height 26
type input "%"
click at [615, 336] on input "%" at bounding box center [829, 333] width 486 height 26
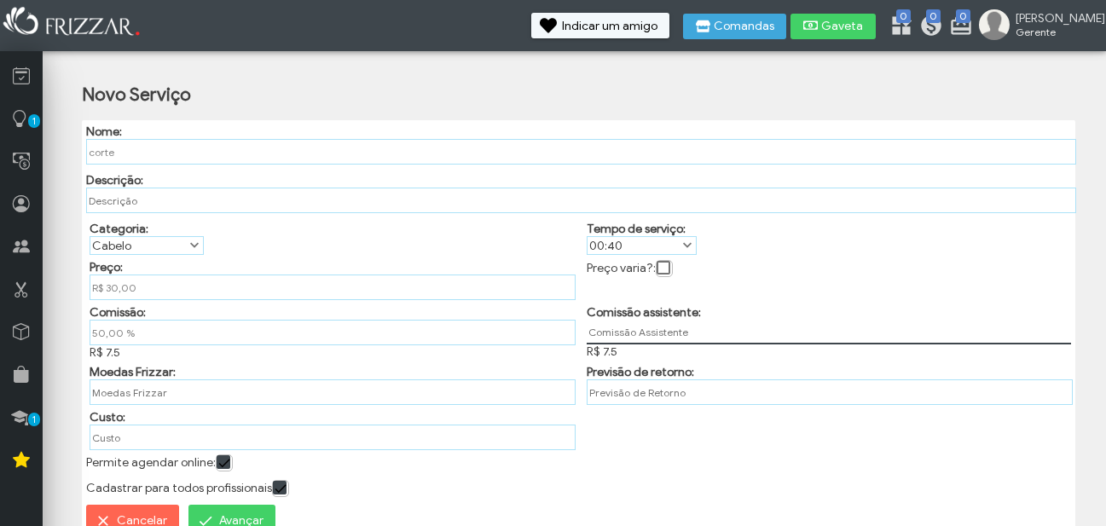
click at [480, 308] on div "Comissão: 50,00 % R$ 7.5" at bounding box center [330, 330] width 497 height 60
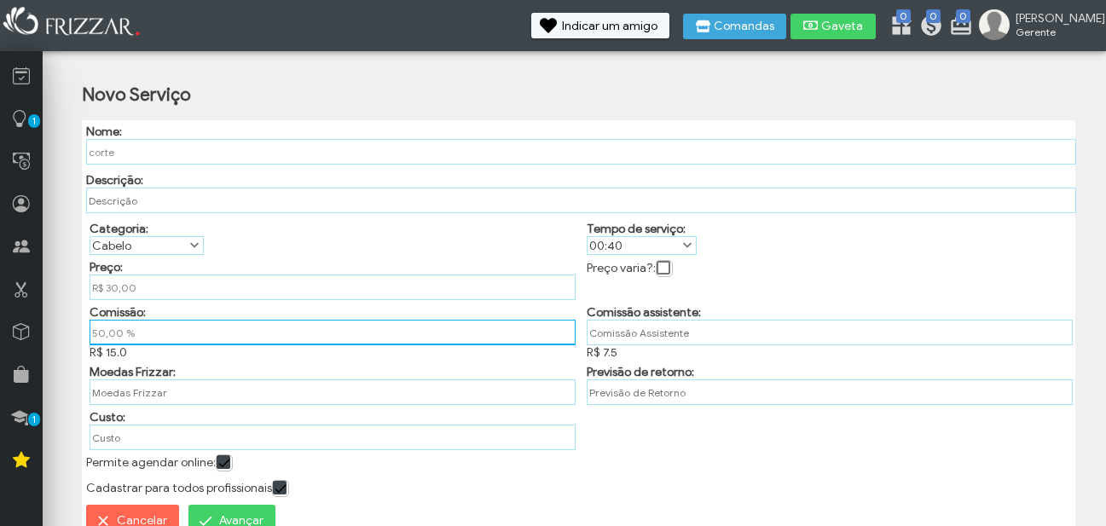
click at [496, 329] on input "50,00 %" at bounding box center [333, 333] width 486 height 26
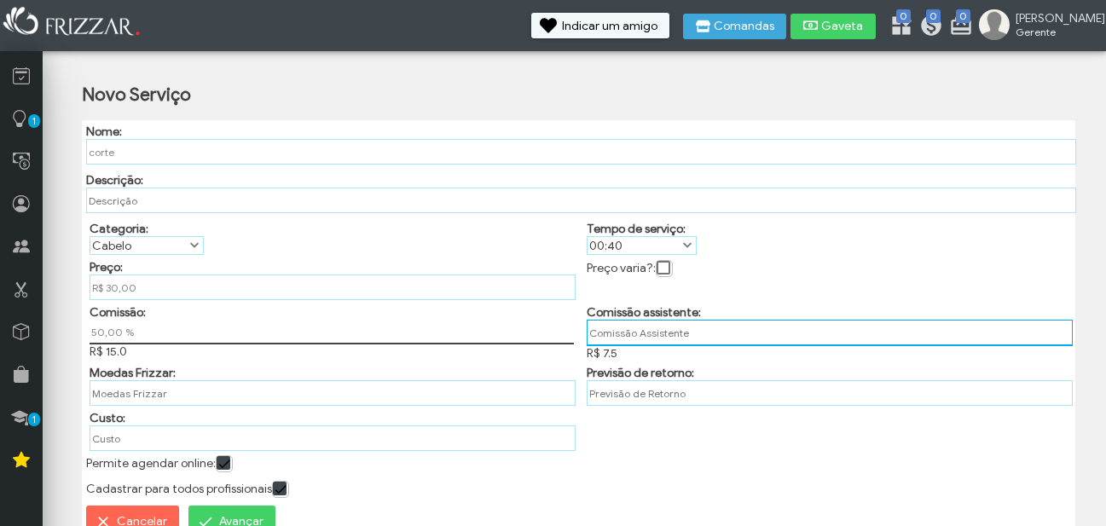
click at [636, 332] on input "text" at bounding box center [829, 333] width 486 height 26
type input "0 %"
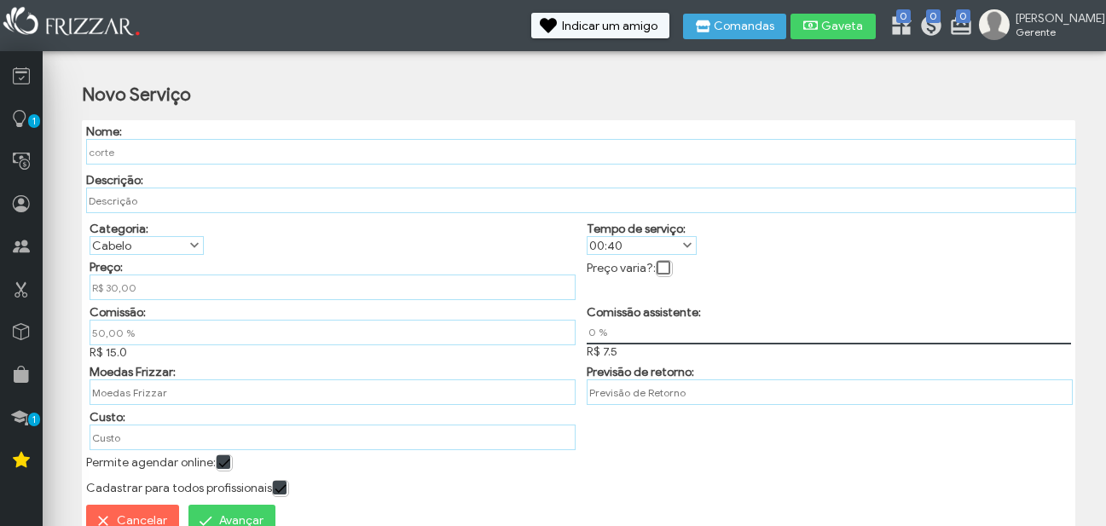
click at [695, 285] on div "Preço varia?:" at bounding box center [827, 277] width 497 height 45
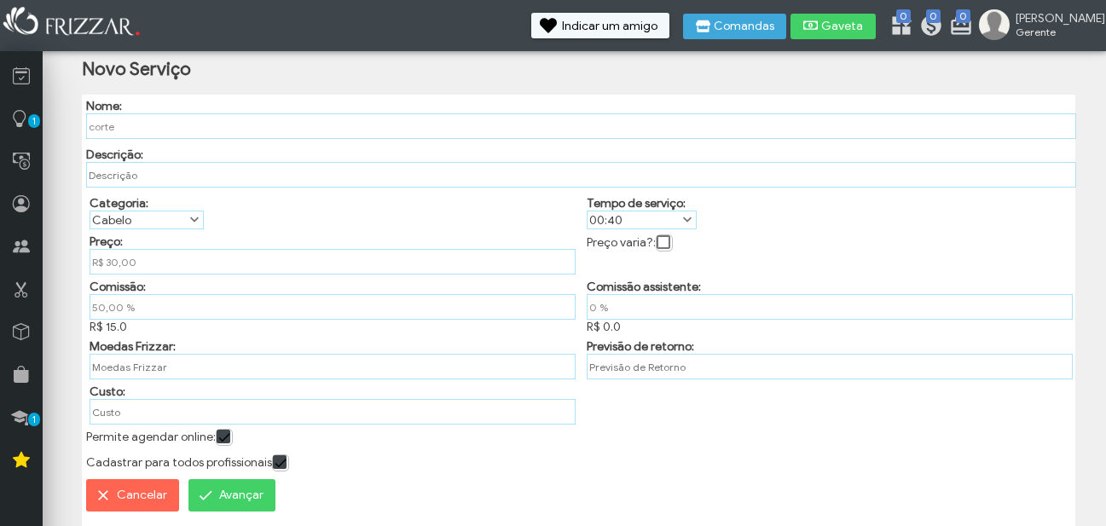
scroll to position [0, 0]
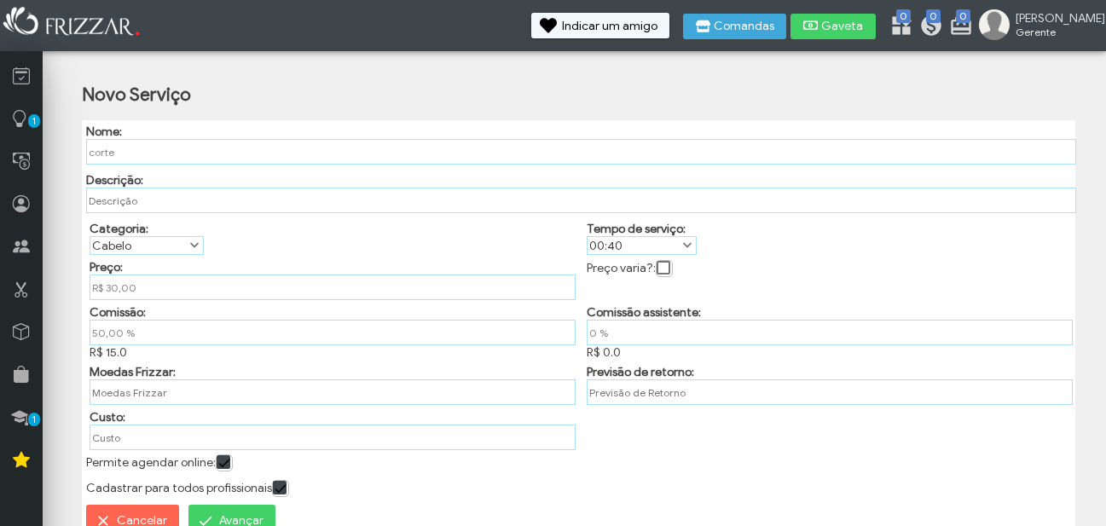
click at [662, 263] on span at bounding box center [664, 269] width 17 height 17
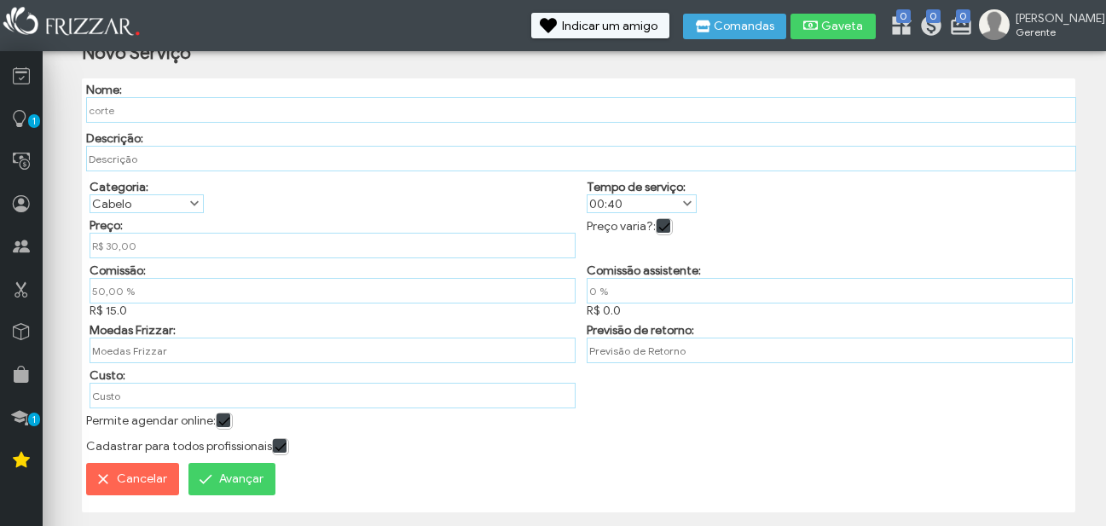
click at [239, 475] on span "Avançar" at bounding box center [241, 479] width 44 height 26
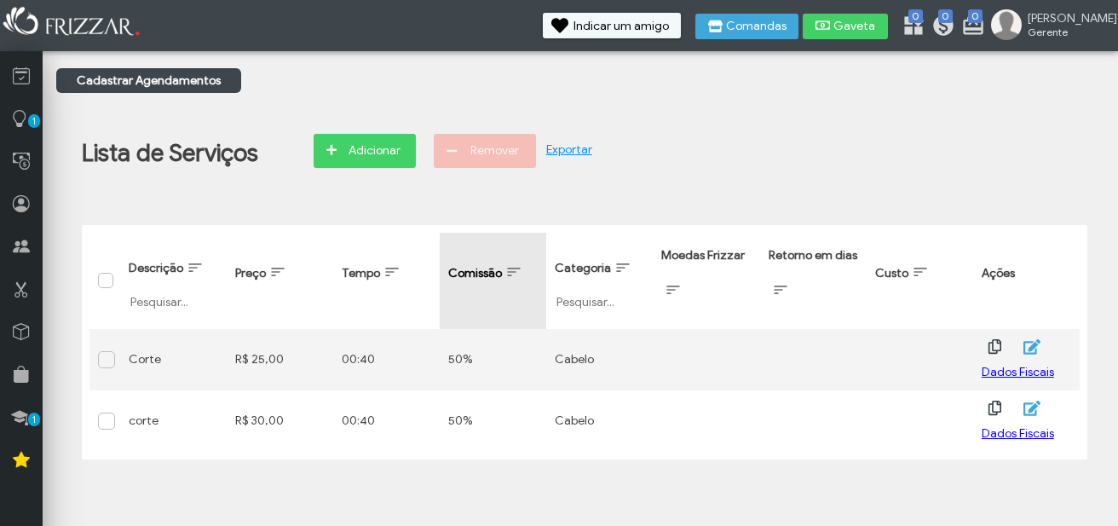
click at [509, 263] on th "Comissão" at bounding box center [493, 281] width 107 height 96
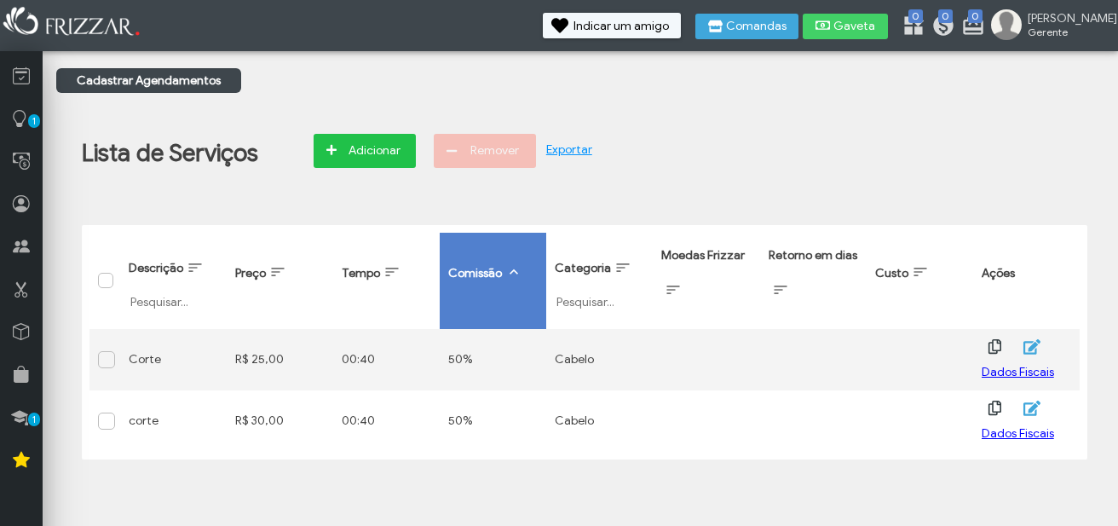
click at [390, 136] on button "Adicionar" at bounding box center [365, 151] width 102 height 34
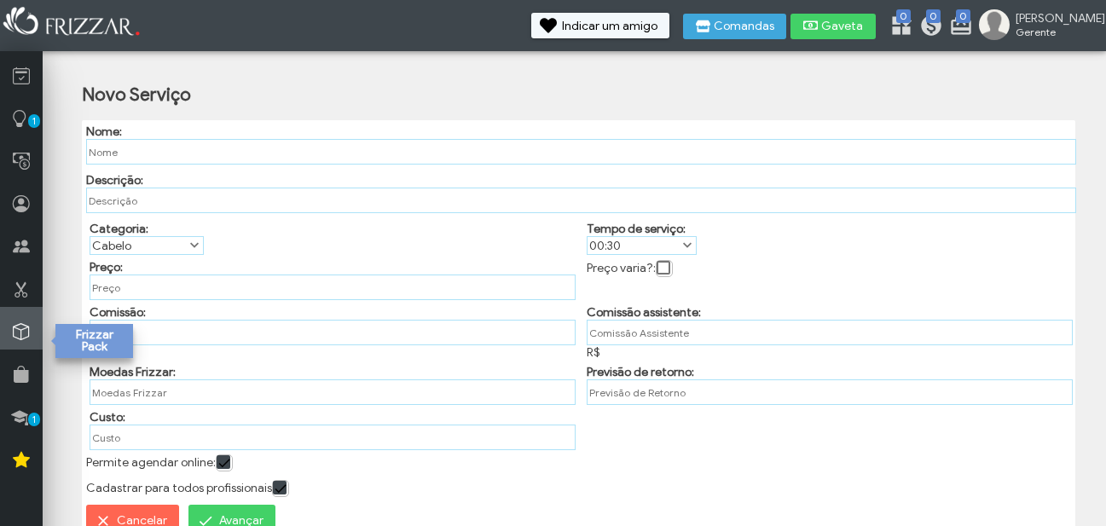
click at [28, 323] on icon at bounding box center [21, 331] width 17 height 21
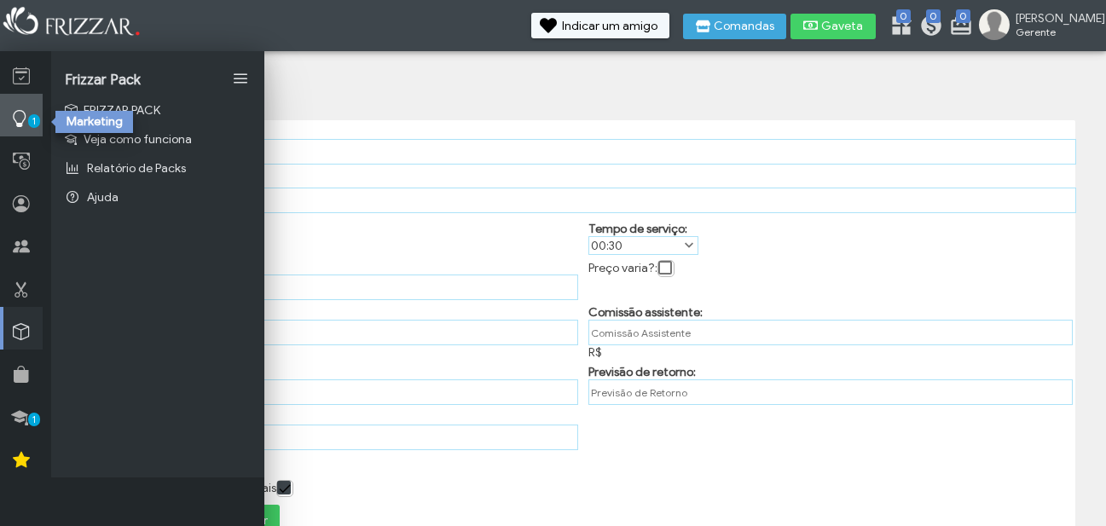
click at [38, 125] on span "1" at bounding box center [34, 121] width 12 height 14
